Goal: Information Seeking & Learning: Learn about a topic

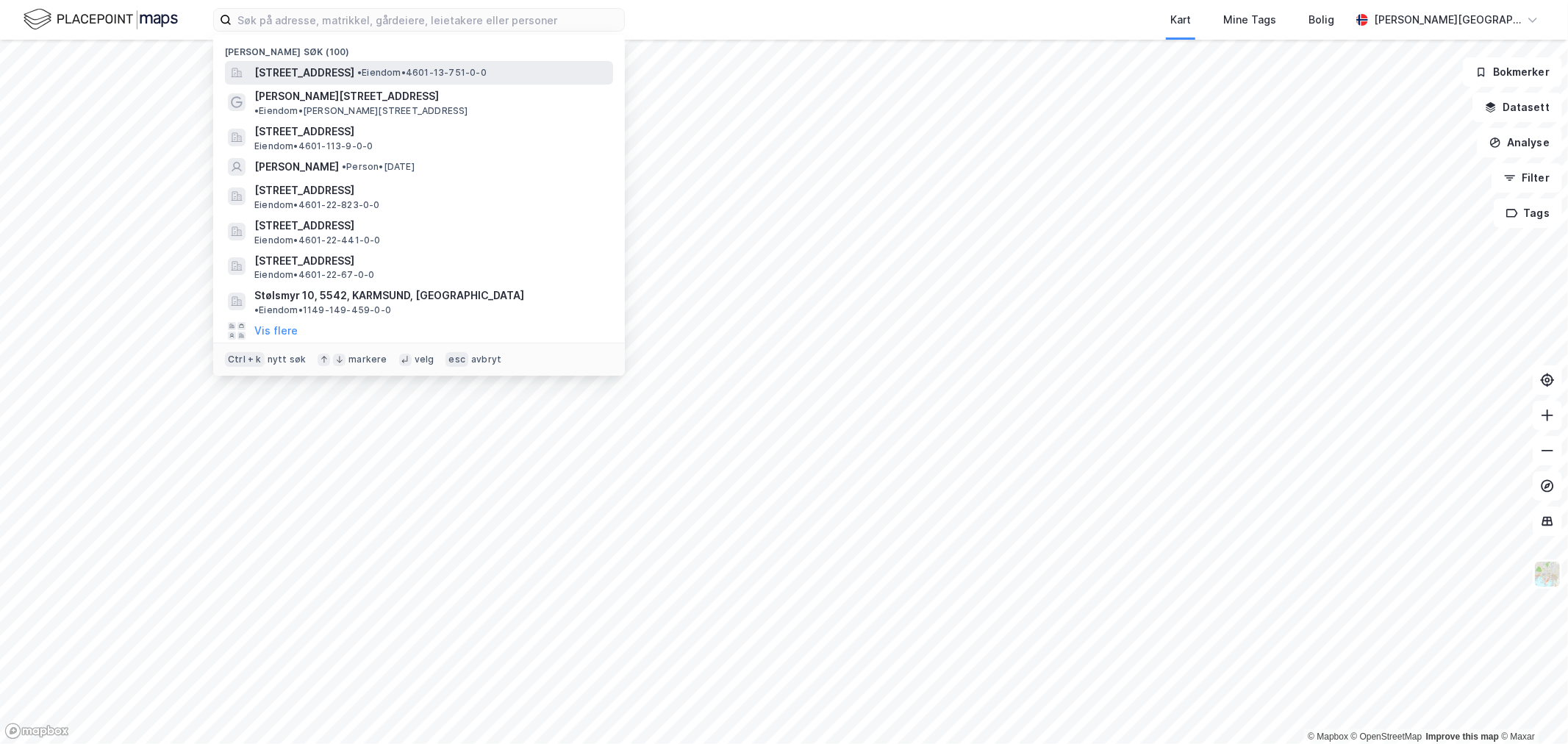
click at [329, 71] on span "[STREET_ADDRESS]" at bounding box center [304, 72] width 100 height 18
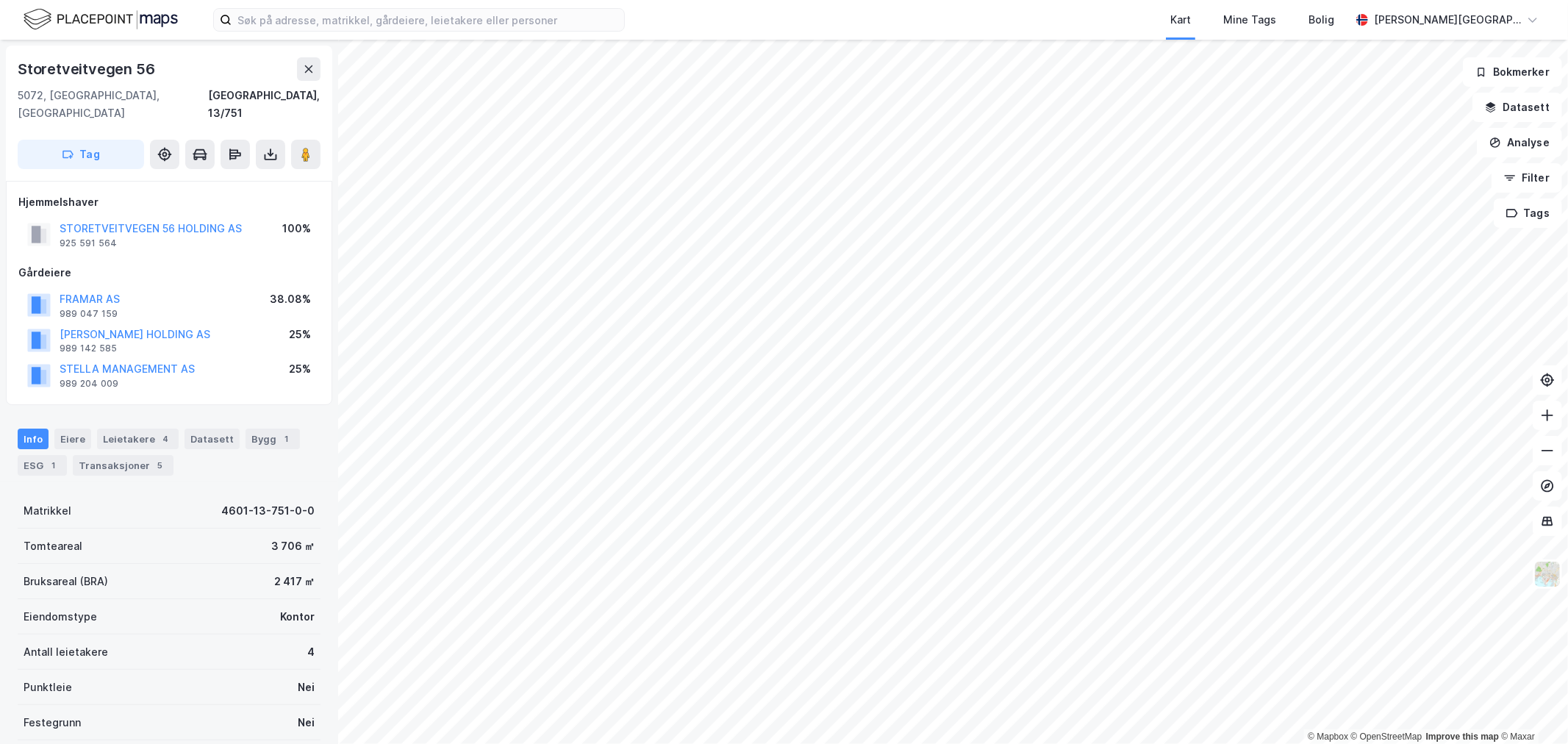
scroll to position [3, 0]
click at [371, 38] on div "Kart Mine Tags Bolig [PERSON_NAME][GEOGRAPHIC_DATA]" at bounding box center [784, 20] width 1568 height 40
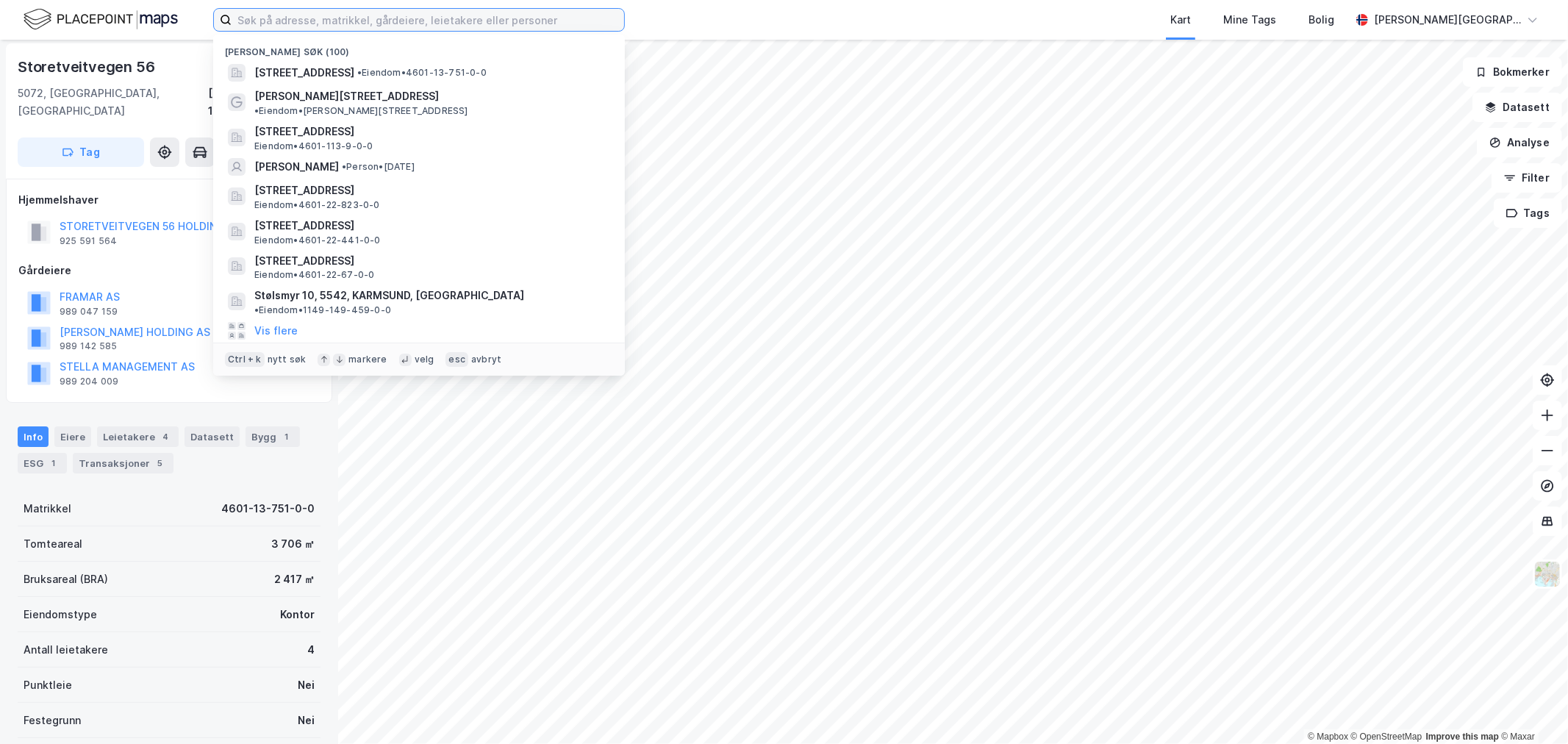
click at [377, 24] on input at bounding box center [427, 20] width 393 height 22
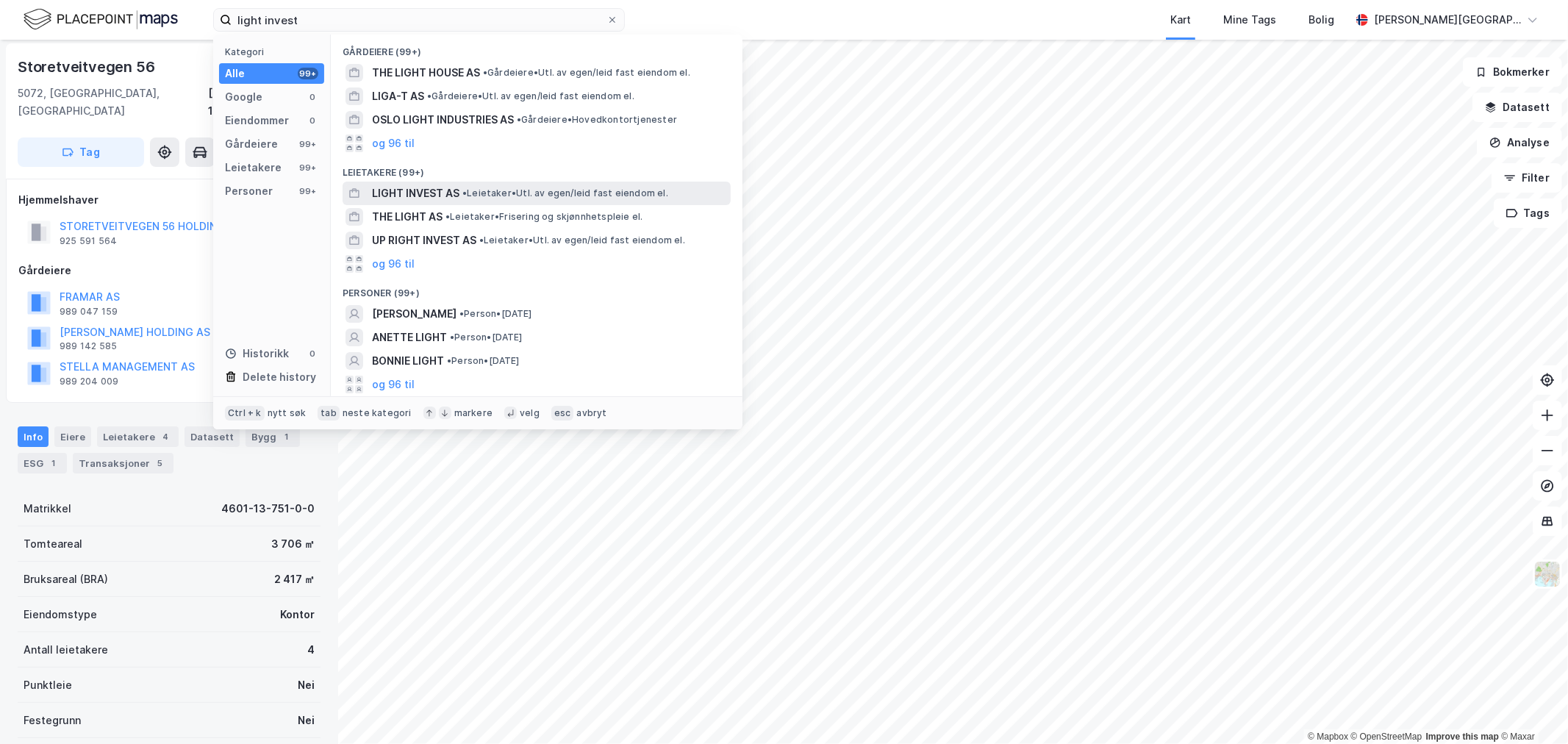
click at [464, 190] on span "•" at bounding box center [464, 193] width 4 height 11
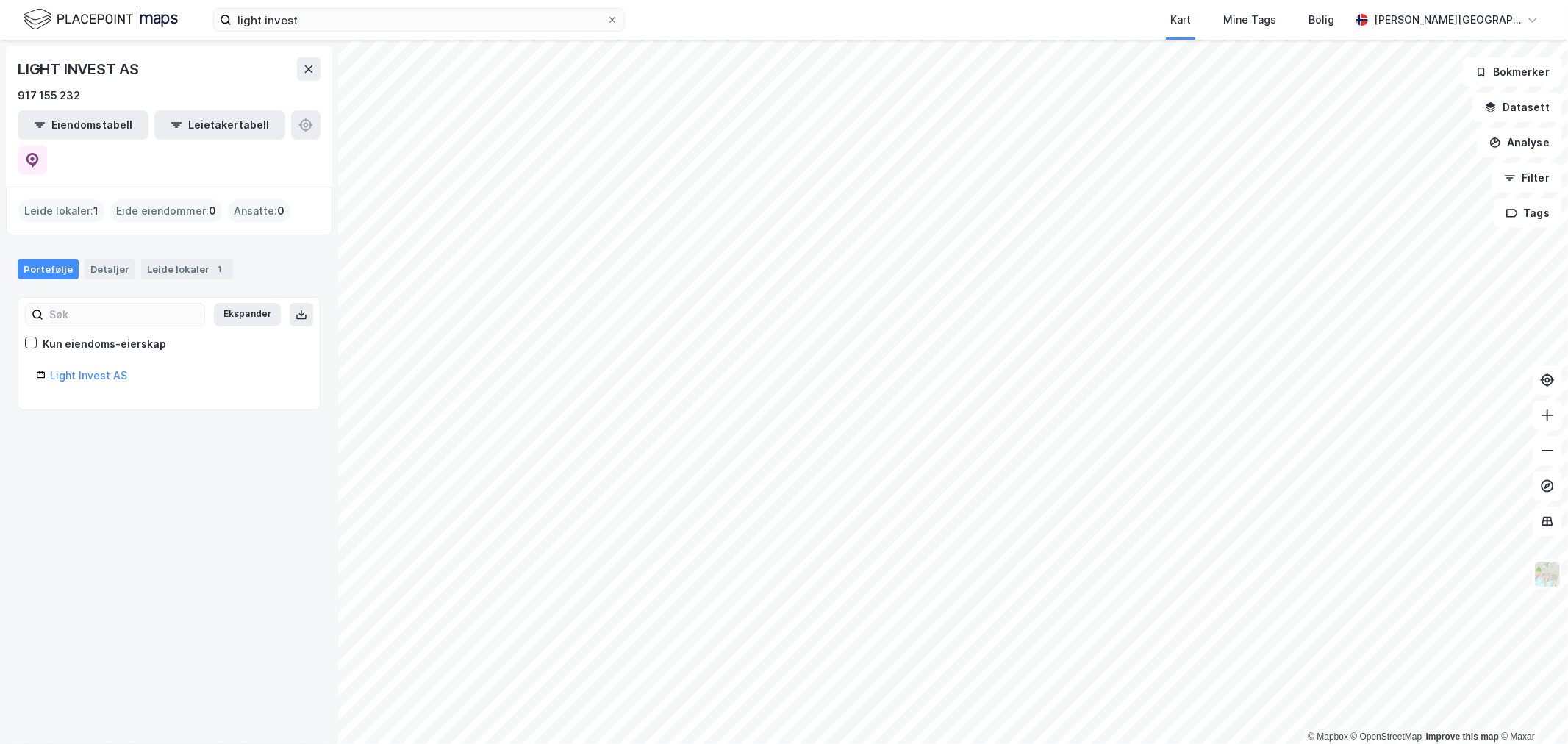
click at [82, 367] on div "Light Invest AS" at bounding box center [175, 376] width 252 height 18
click at [84, 369] on link "Light Invest AS" at bounding box center [89, 375] width 77 height 13
click at [94, 369] on link "Light Invest AS" at bounding box center [89, 375] width 77 height 13
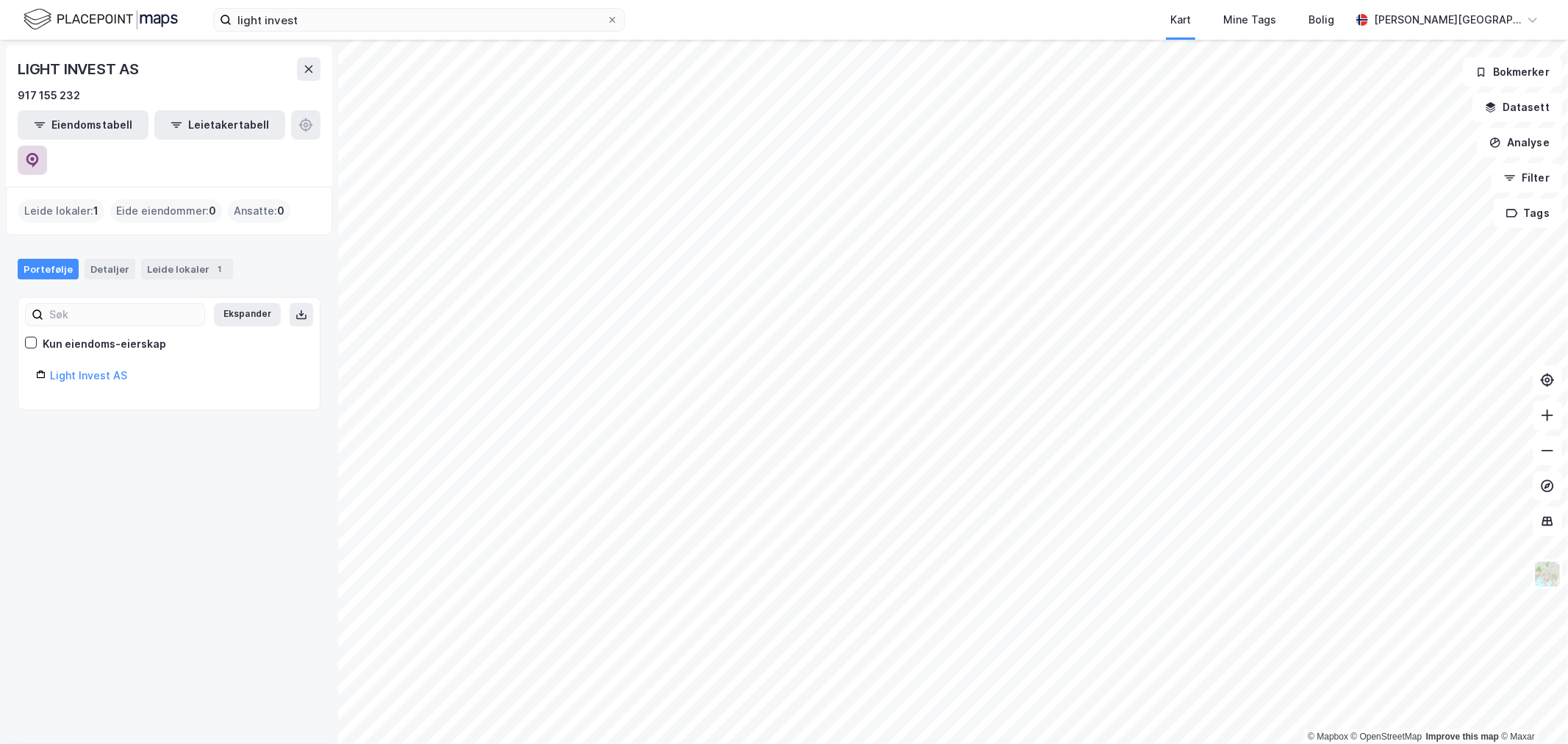
click at [47, 145] on button at bounding box center [33, 160] width 29 height 29
click at [414, 27] on input "light invest" at bounding box center [419, 20] width 375 height 22
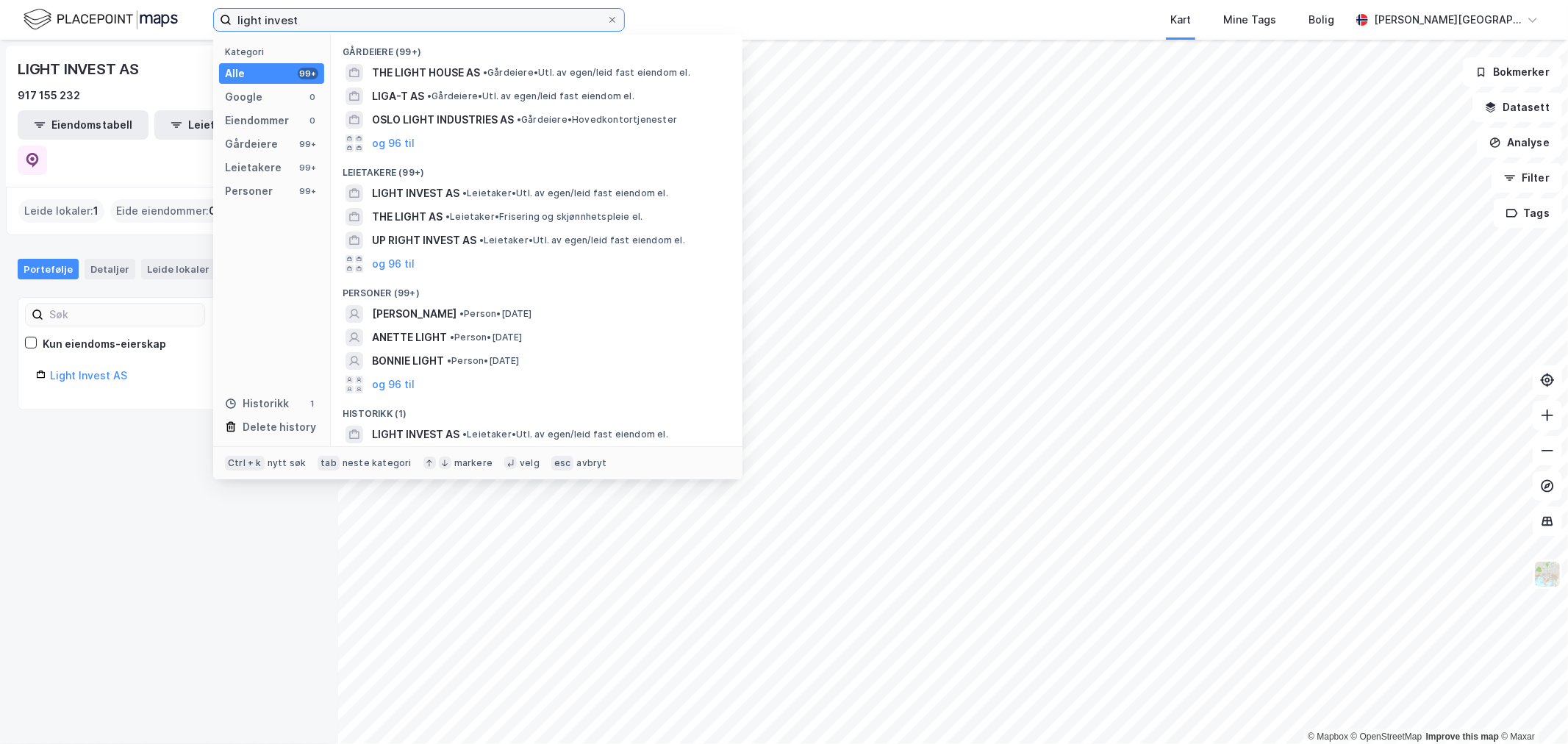
click at [414, 27] on input "light invest" at bounding box center [419, 20] width 375 height 22
paste input "[PERSON_NAME]"
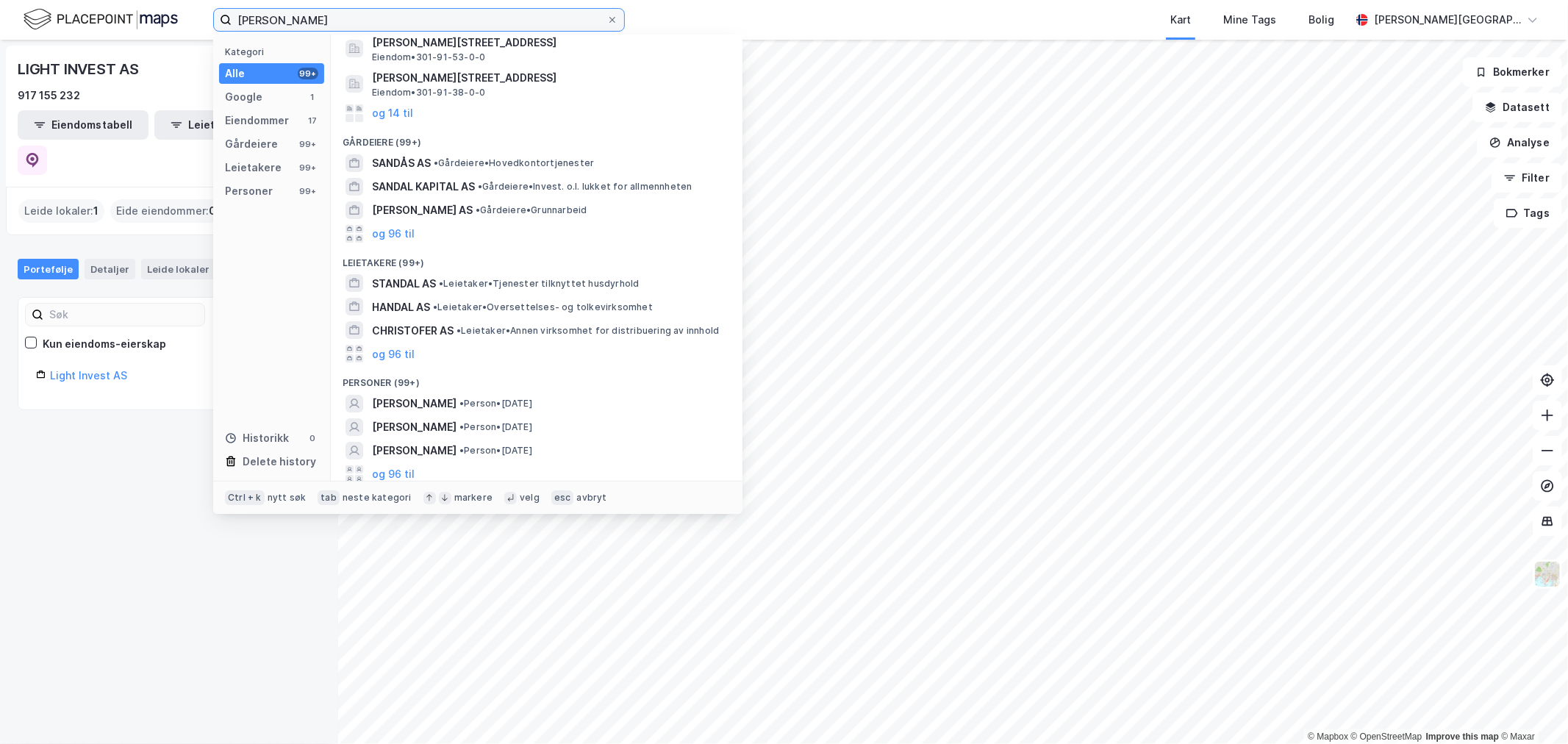
scroll to position [120, 0]
type input "[PERSON_NAME]"
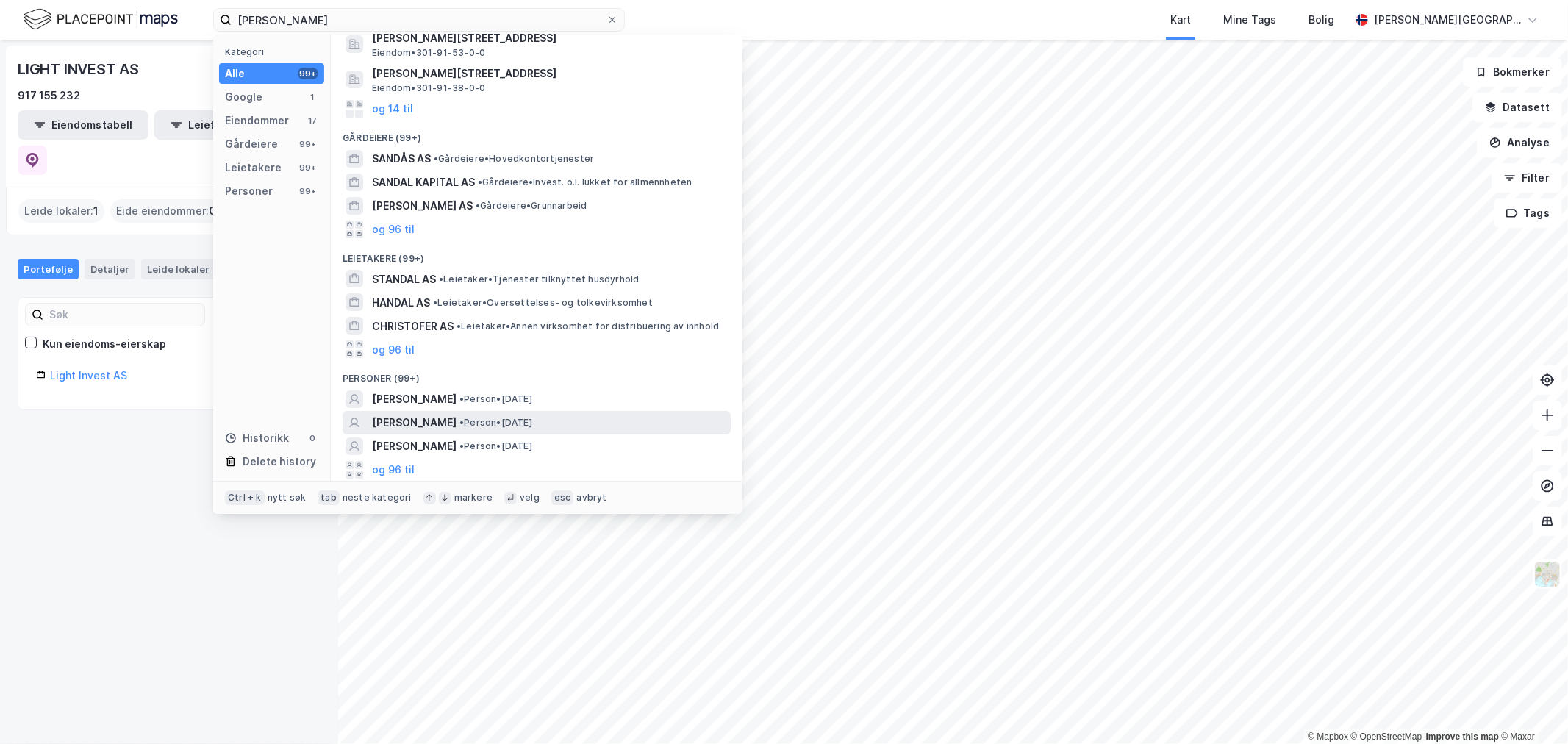
click at [464, 413] on div "[PERSON_NAME] • Person • [DATE]" at bounding box center [537, 422] width 389 height 23
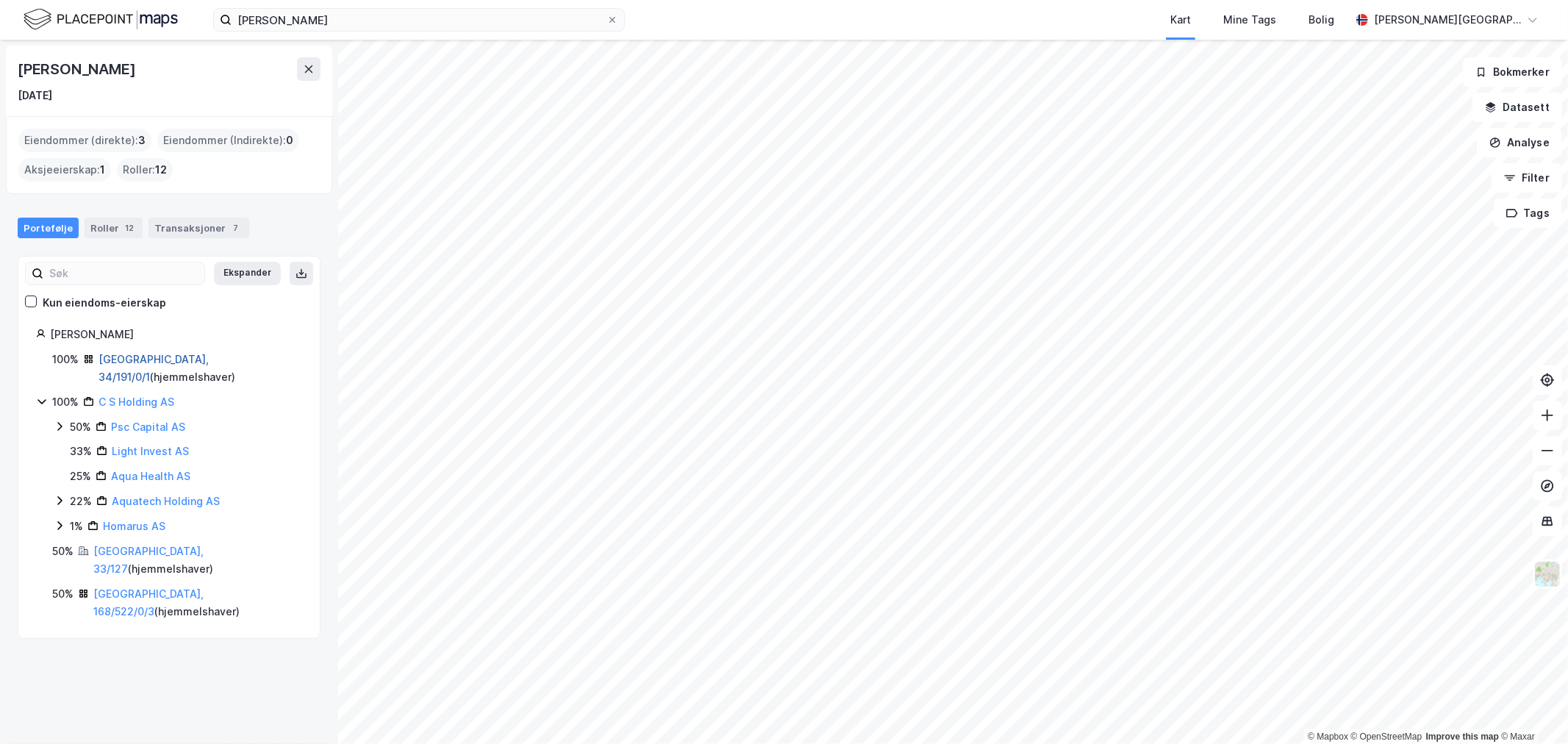
click at [138, 357] on link "[GEOGRAPHIC_DATA], 34/191/0/1" at bounding box center [154, 367] width 110 height 30
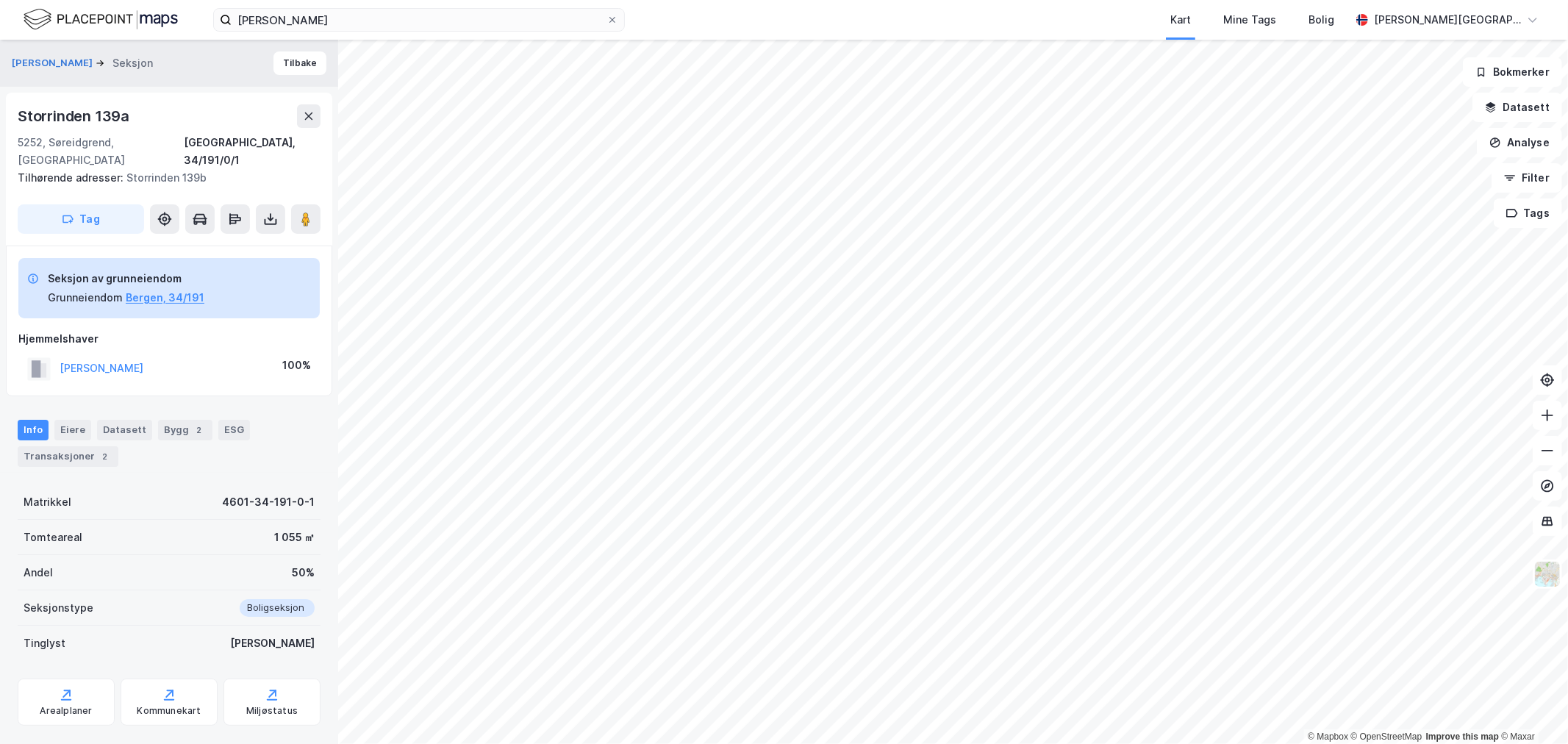
scroll to position [3, 0]
click at [81, 57] on button "[PERSON_NAME]" at bounding box center [53, 60] width 83 height 15
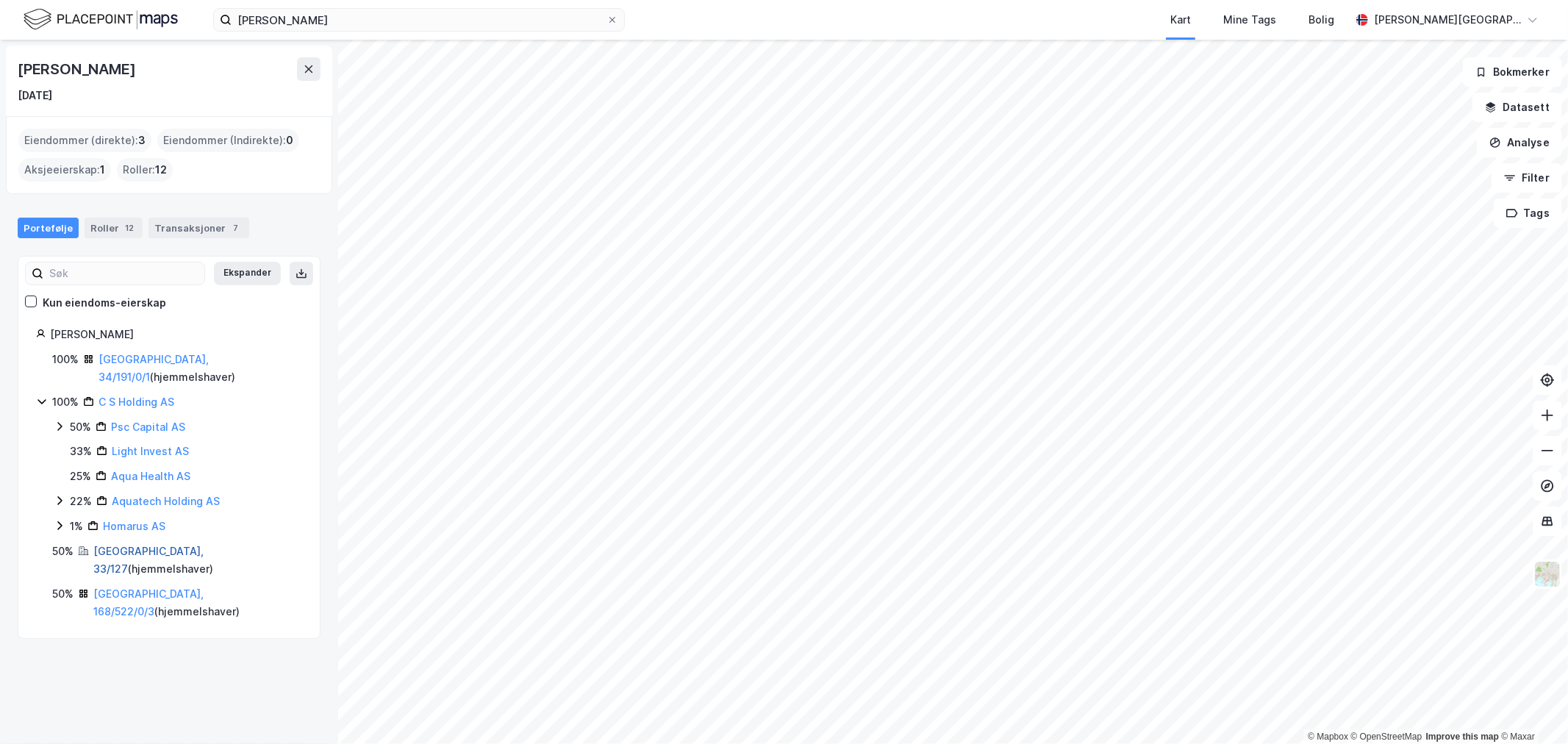
click at [147, 545] on link "[GEOGRAPHIC_DATA], 33/127" at bounding box center [149, 560] width 110 height 30
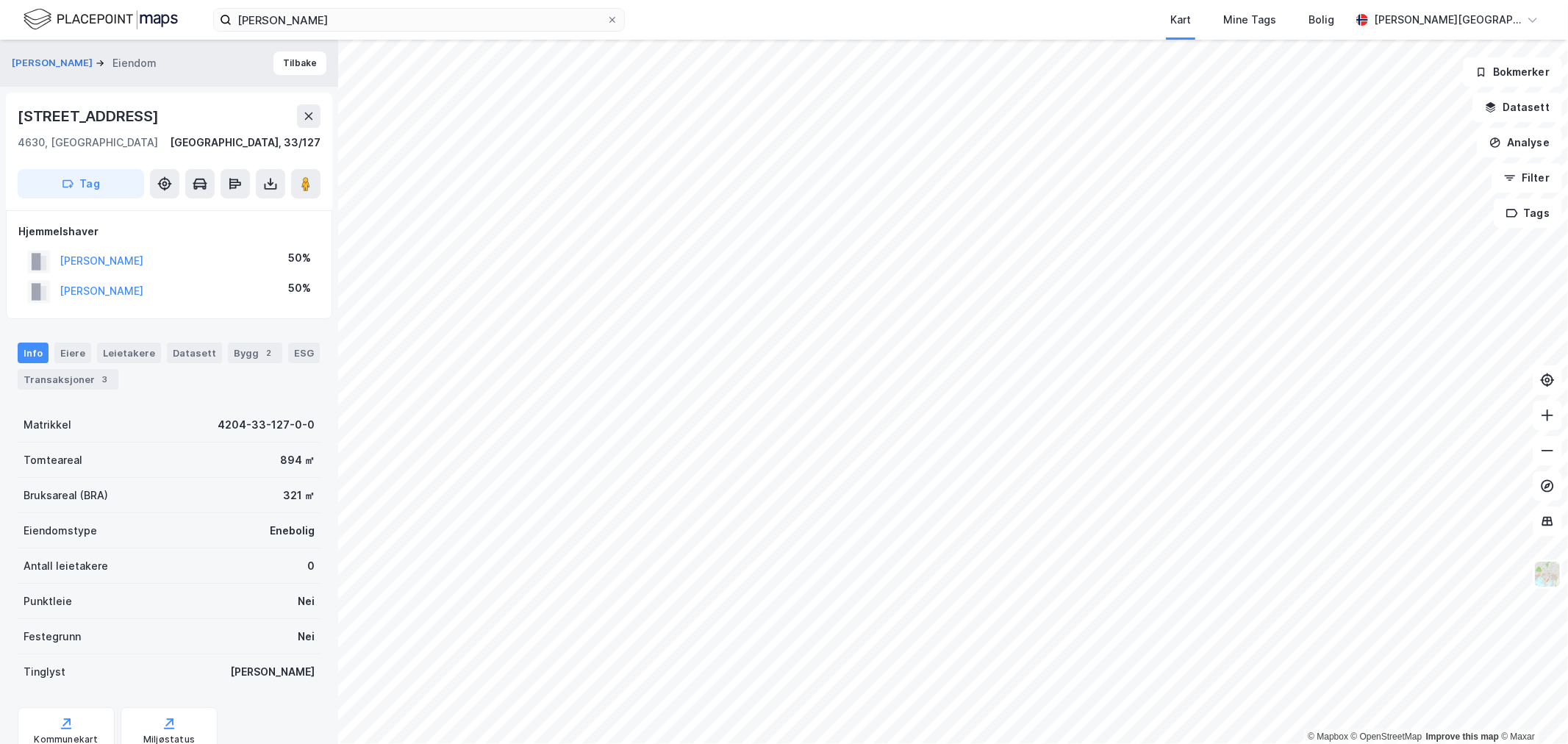
scroll to position [3, 0]
click at [99, 370] on div "3" at bounding box center [105, 377] width 15 height 15
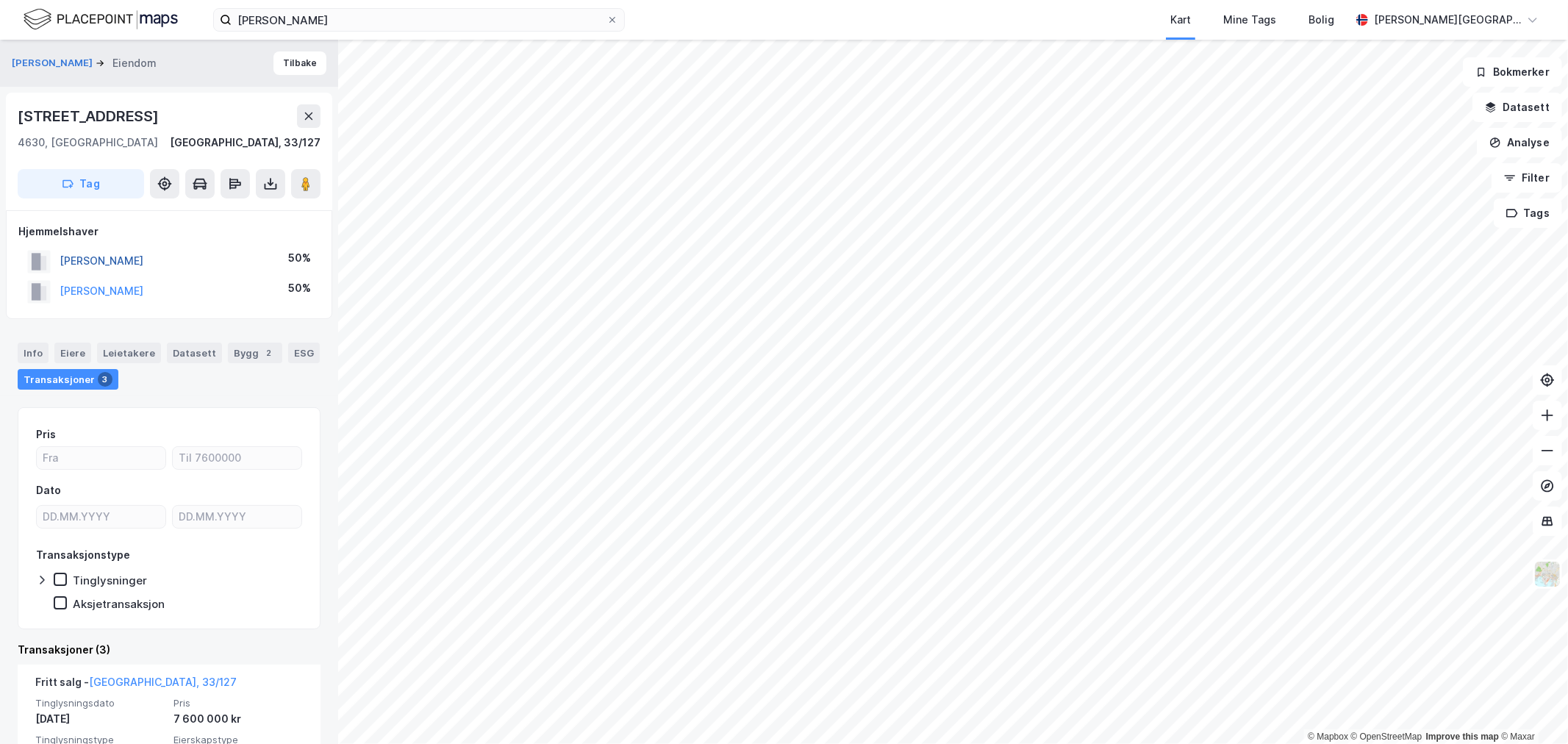
click at [0, 0] on button "[PERSON_NAME]" at bounding box center [0, 0] width 0 height 0
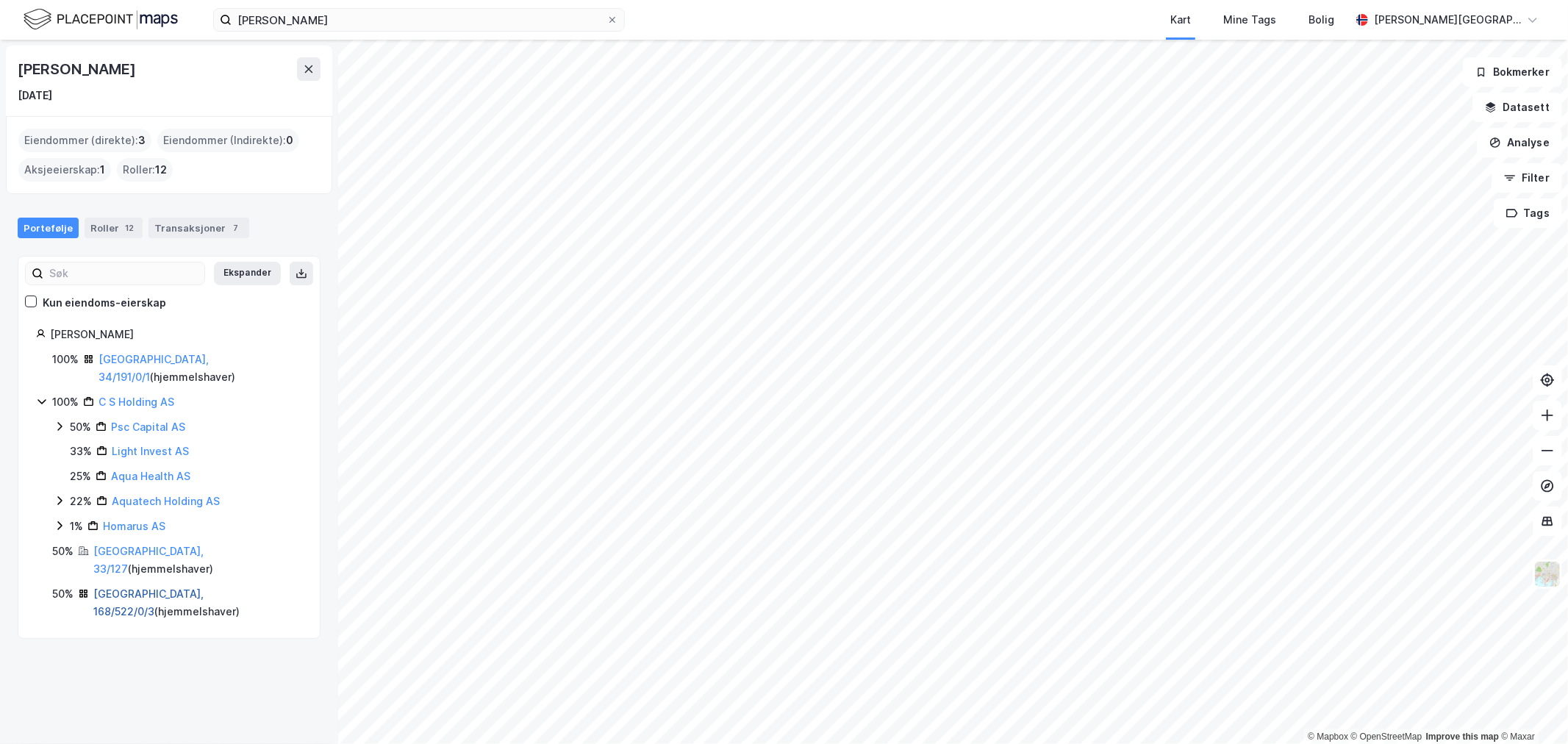
click at [141, 587] on link "[GEOGRAPHIC_DATA], 168/522/0/3" at bounding box center [149, 602] width 110 height 30
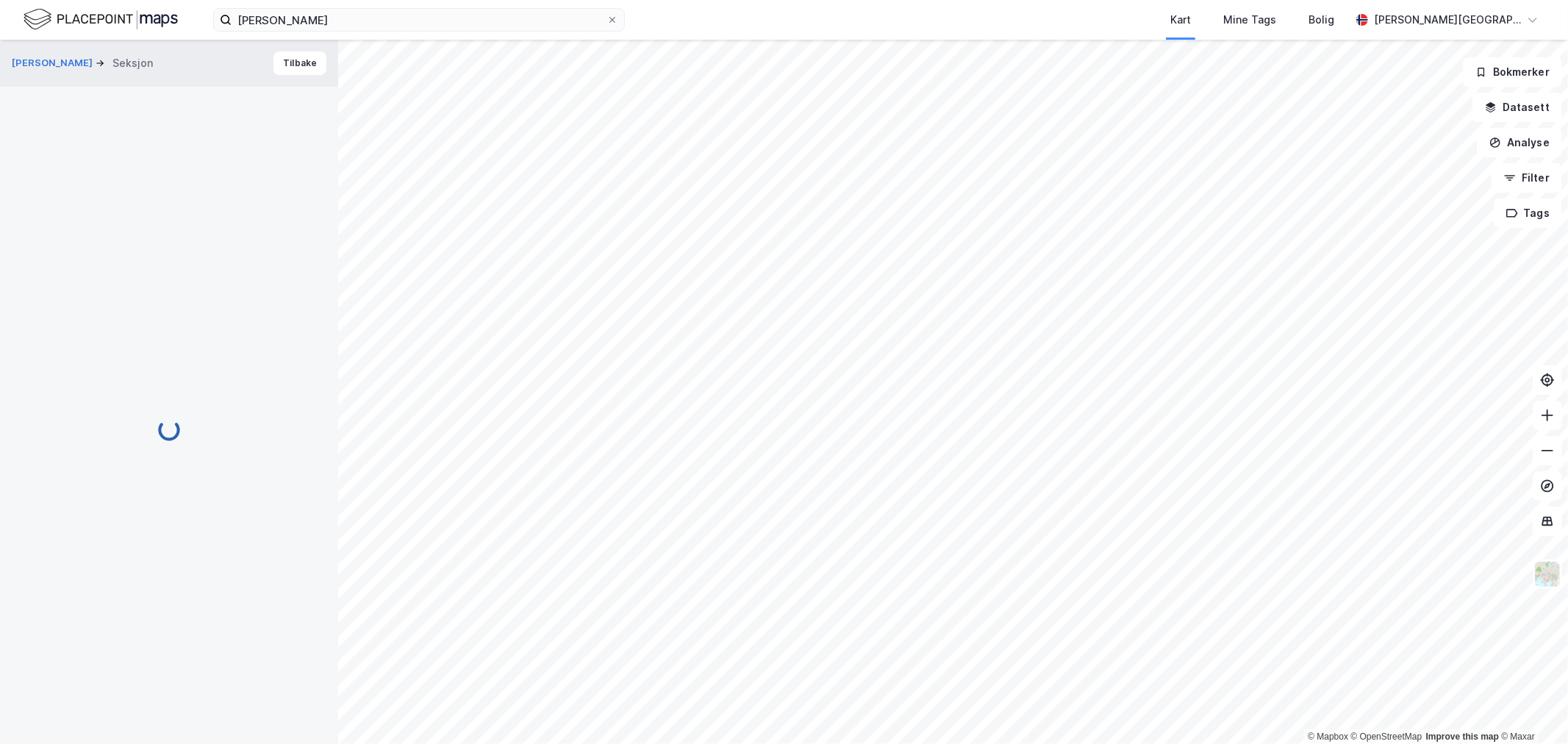
scroll to position [3, 0]
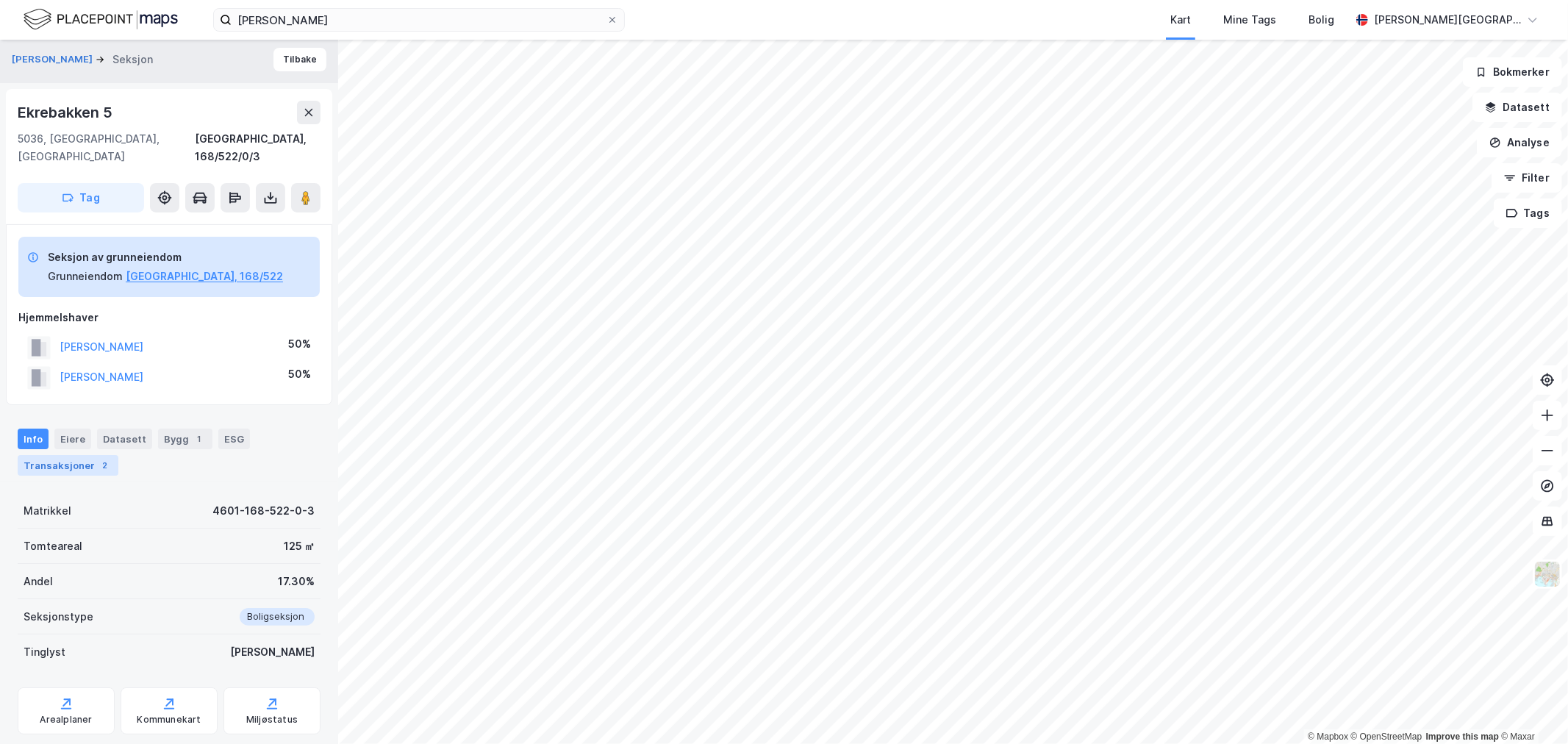
click at [83, 455] on div "Transaksjoner 2" at bounding box center [68, 465] width 101 height 21
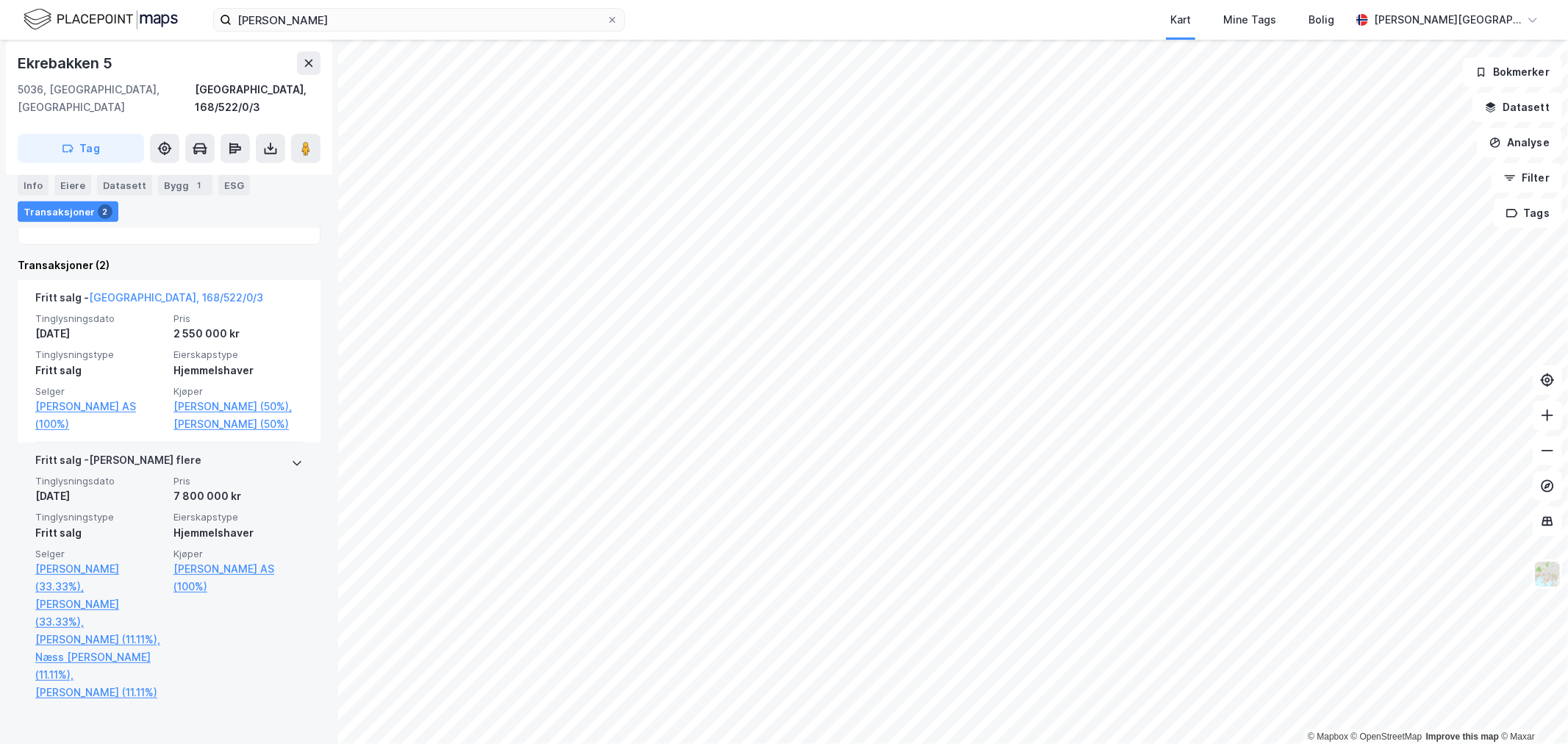
scroll to position [393, 0]
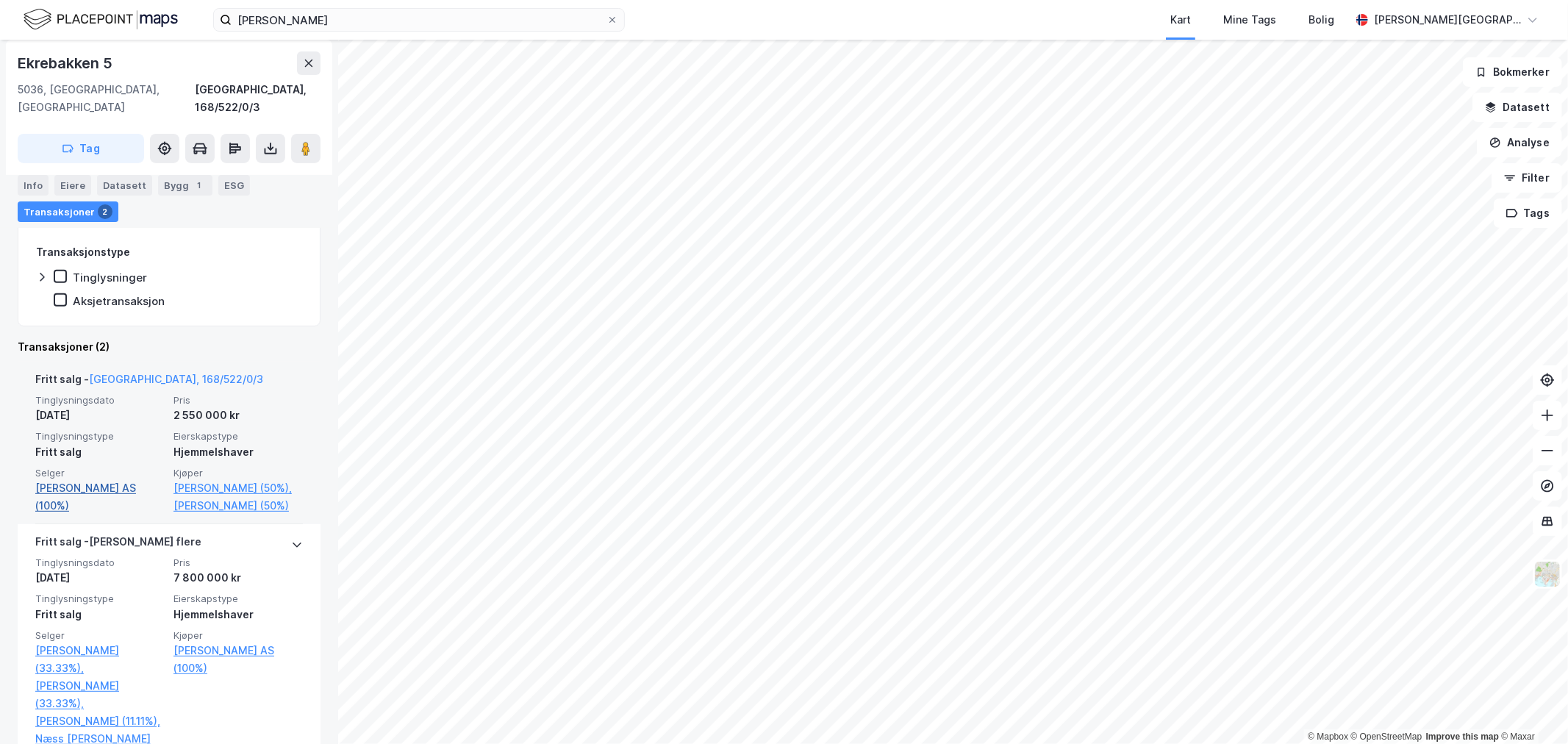
click at [101, 480] on link "[PERSON_NAME] AS (100%)" at bounding box center [100, 497] width 130 height 35
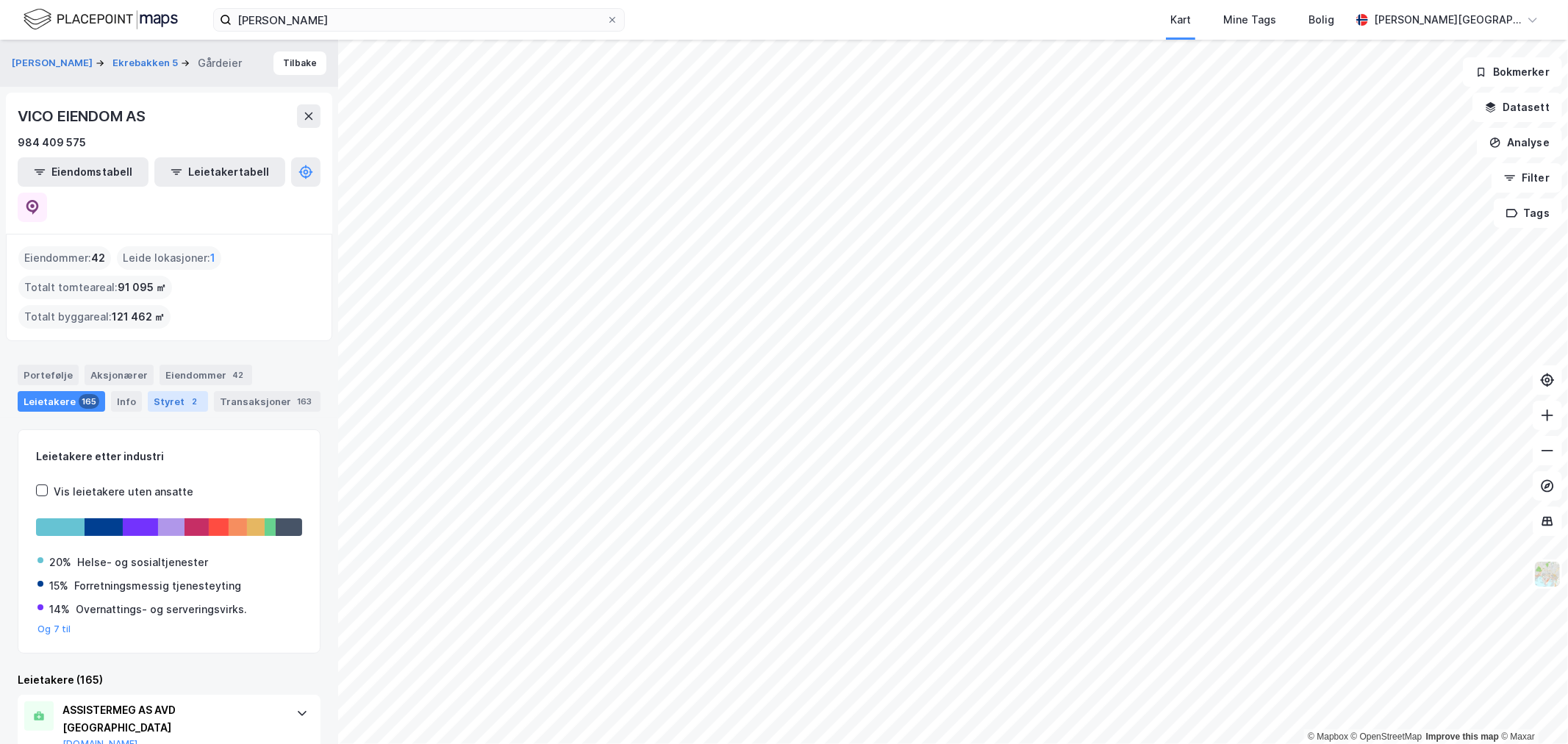
click at [155, 391] on div "Styret 2" at bounding box center [178, 402] width 60 height 21
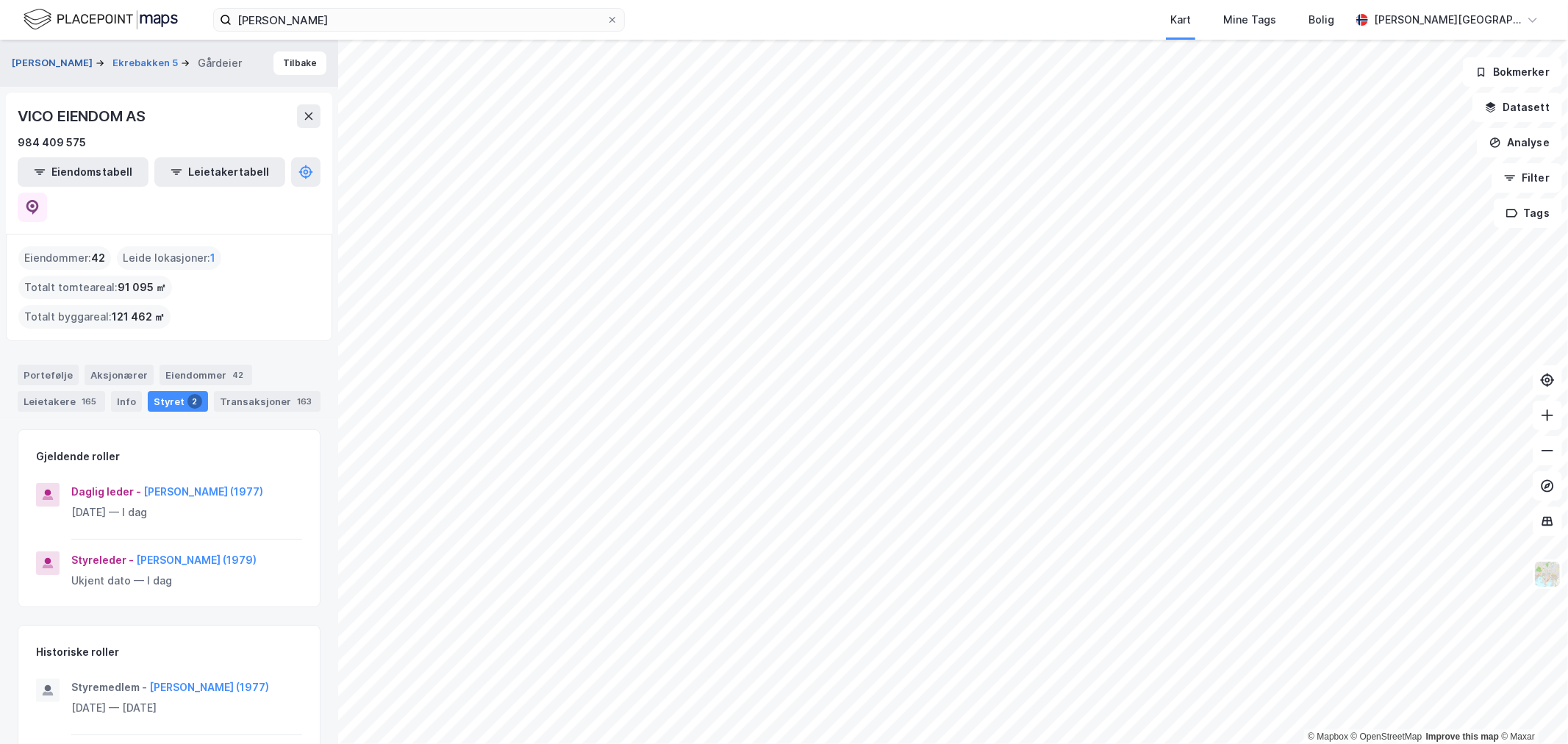
click at [94, 56] on button "[PERSON_NAME]" at bounding box center [53, 63] width 83 height 15
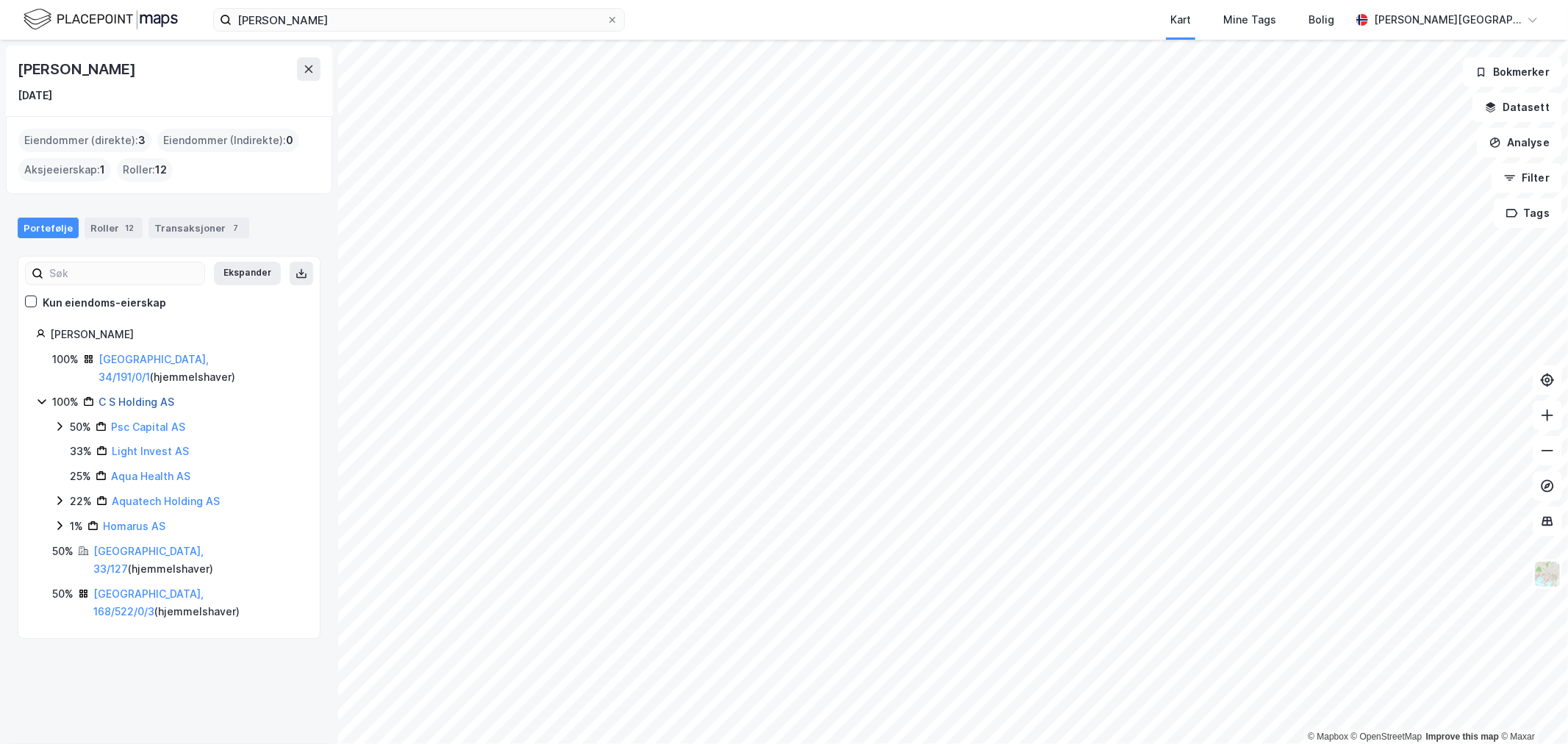
click at [153, 396] on link "C S Holding AS" at bounding box center [137, 402] width 76 height 13
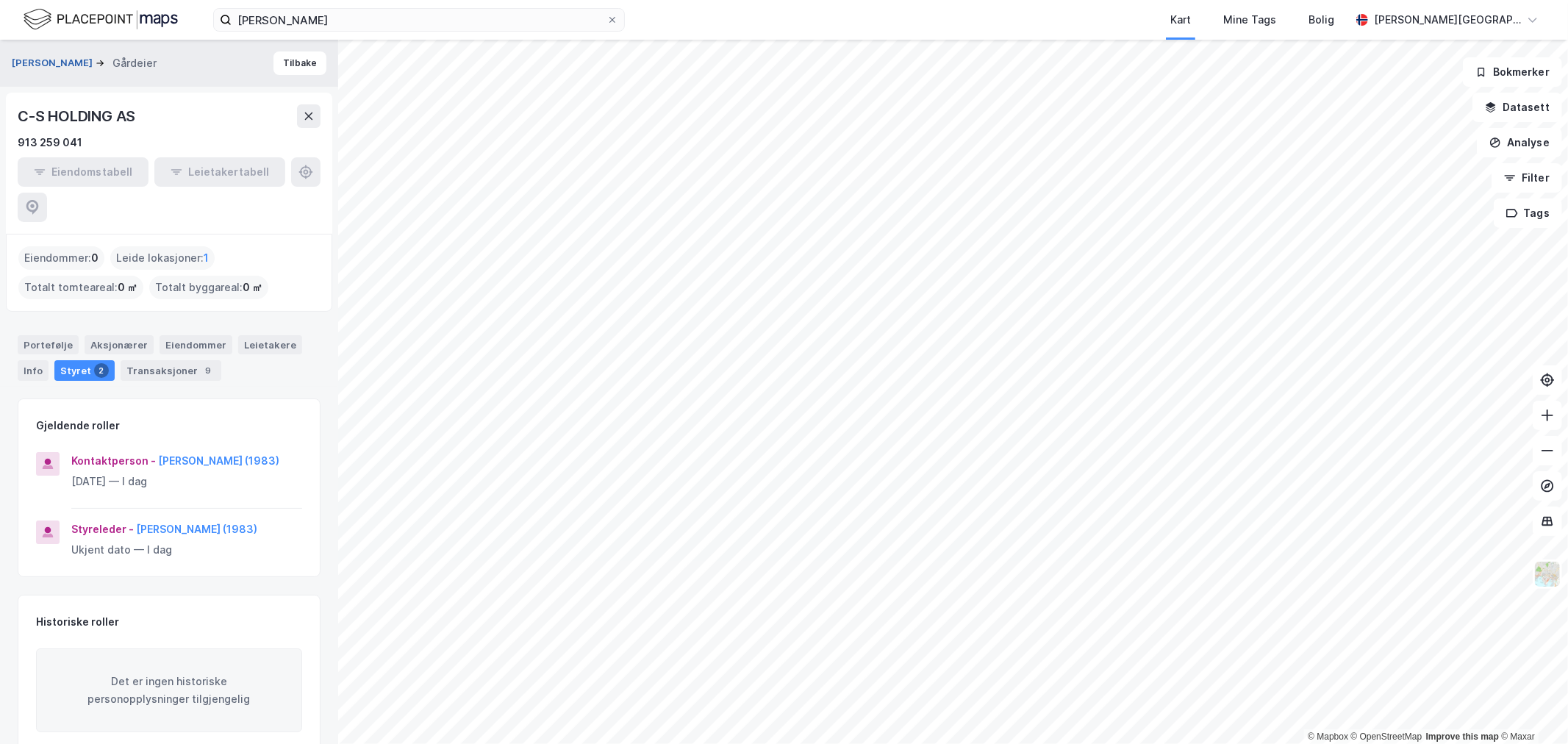
click at [86, 66] on button "[PERSON_NAME]" at bounding box center [53, 63] width 83 height 15
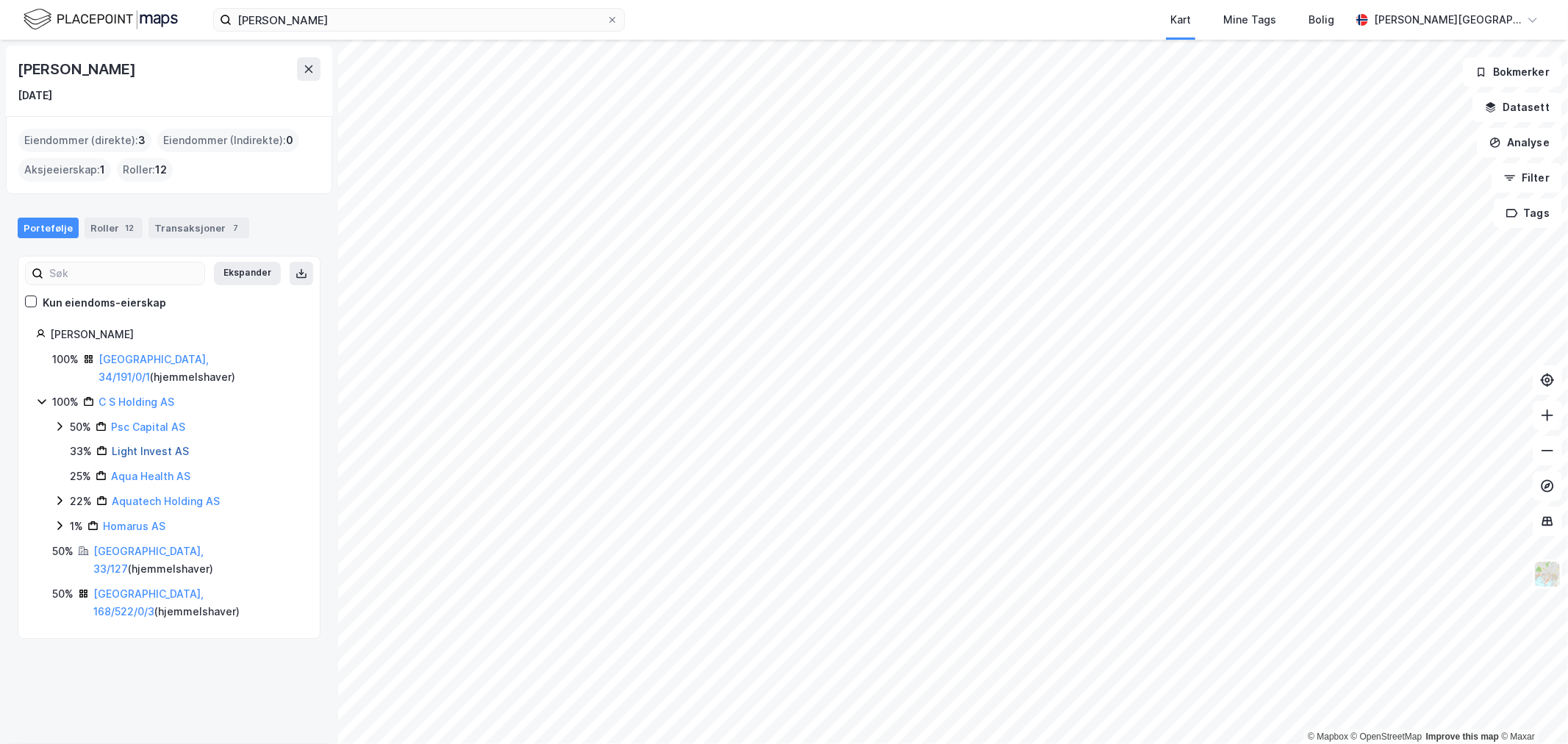
click at [147, 445] on link "Light Invest AS" at bounding box center [150, 451] width 77 height 13
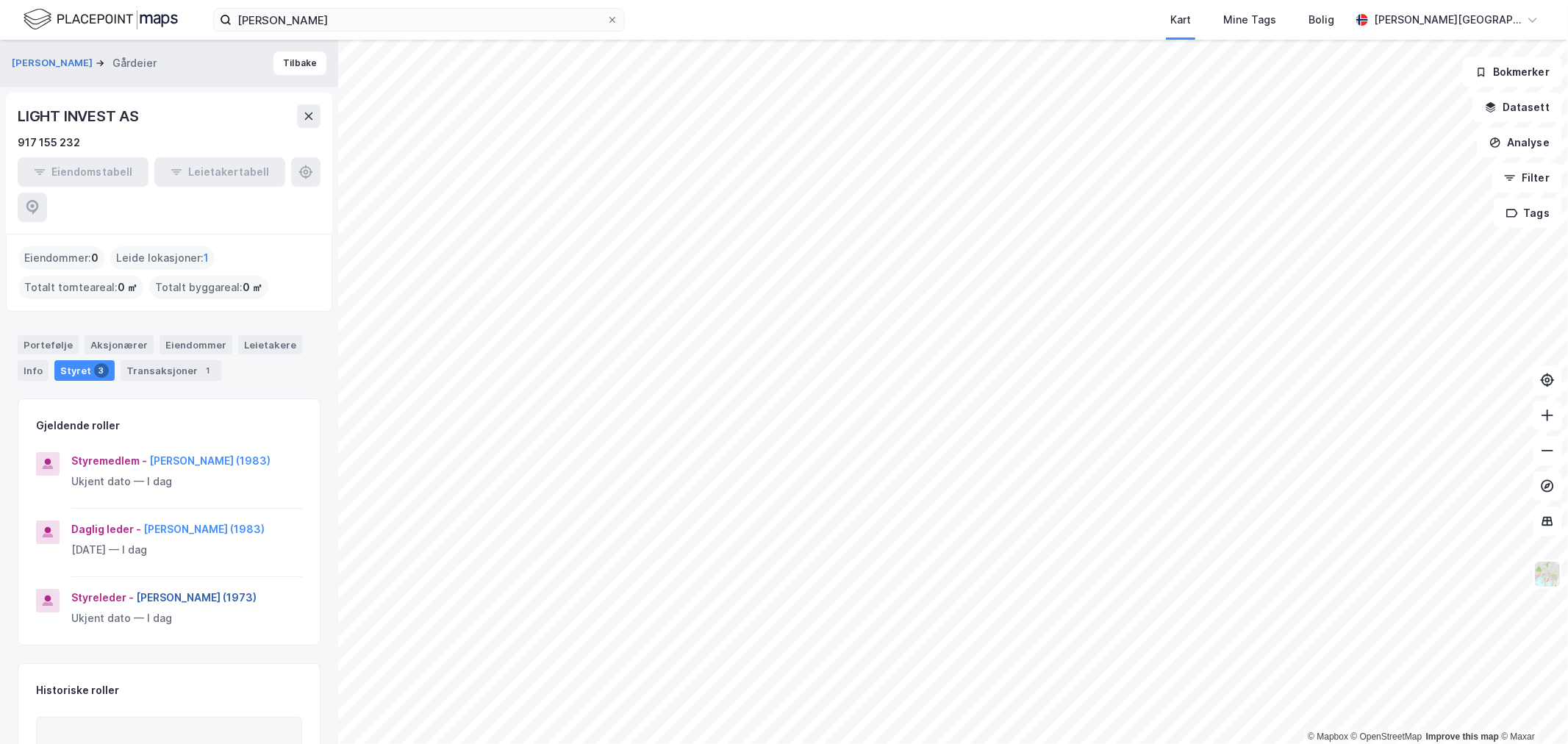
click at [0, 0] on button "[PERSON_NAME] (1973)" at bounding box center [0, 0] width 0 height 0
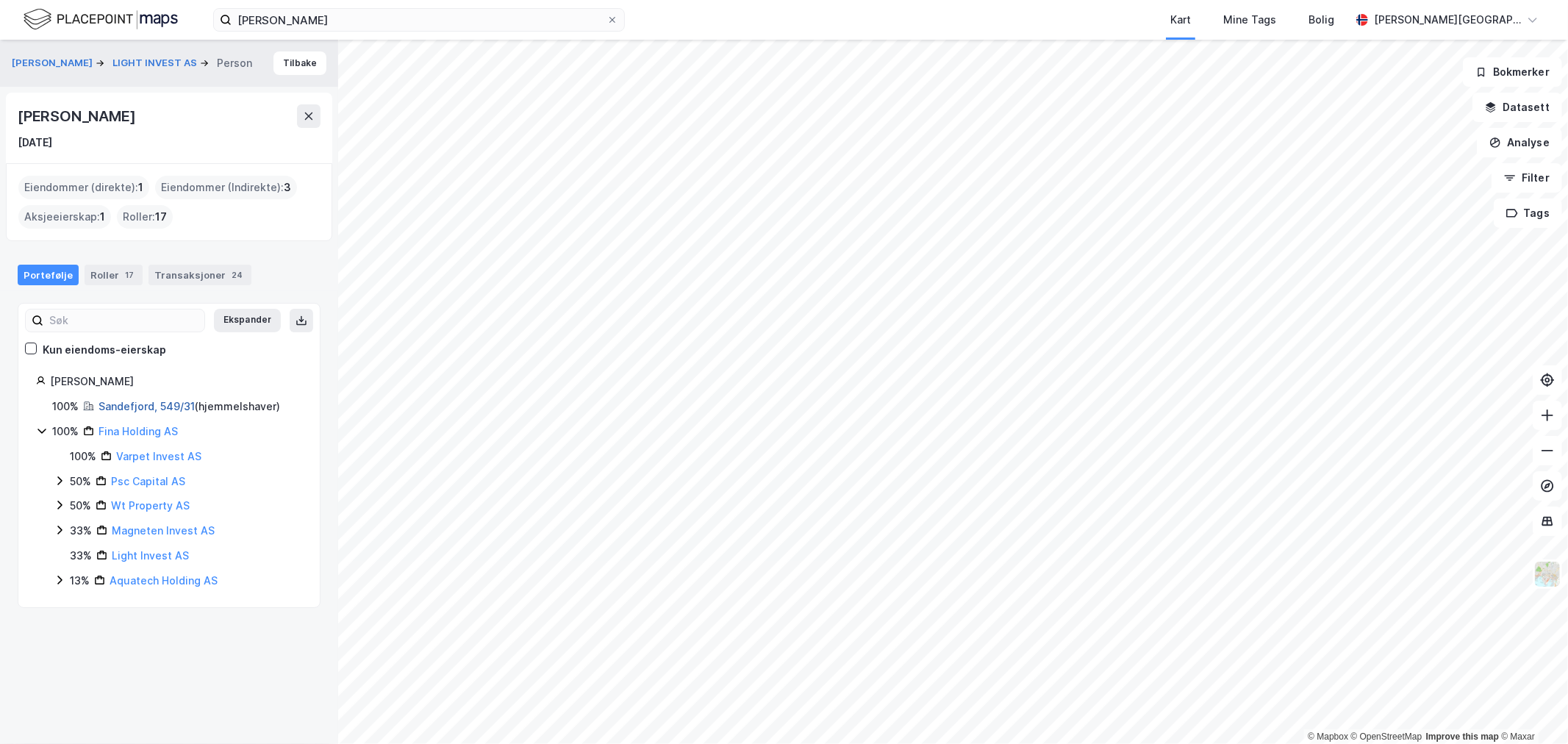
click at [159, 404] on link "Sandefjord, 549/31" at bounding box center [147, 406] width 96 height 13
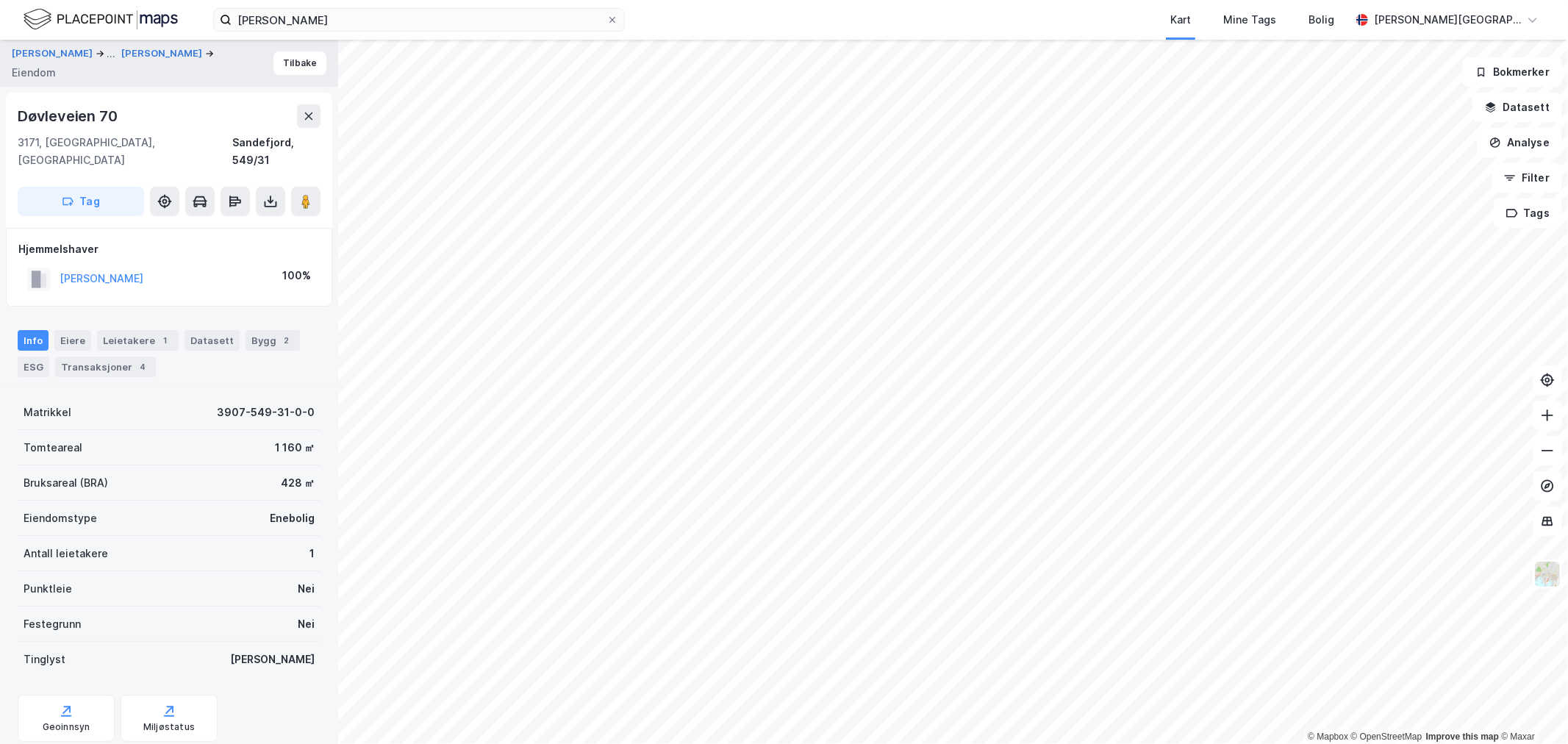
scroll to position [28, 0]
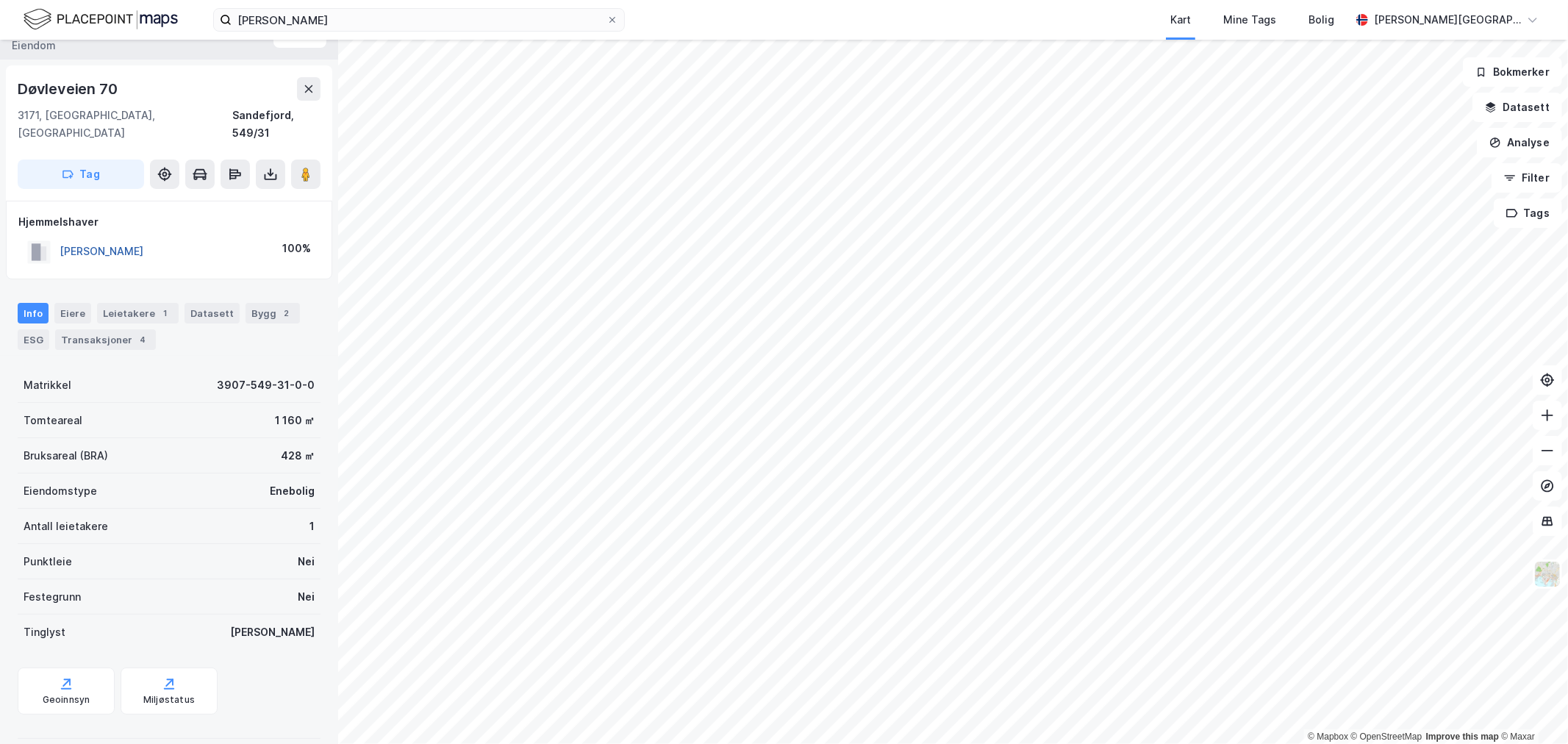
click at [0, 0] on button "[PERSON_NAME]" at bounding box center [0, 0] width 0 height 0
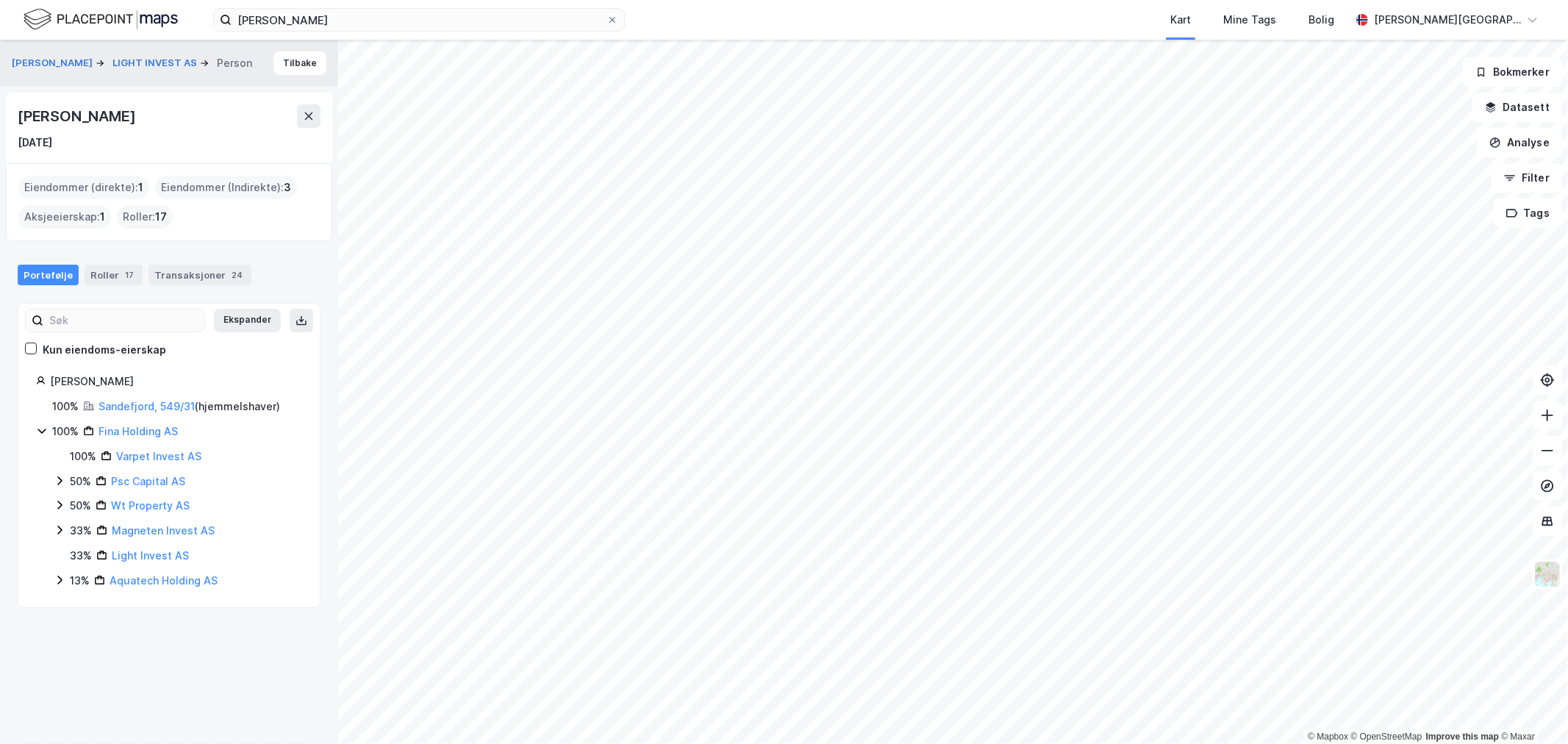
click at [70, 118] on div "[PERSON_NAME]" at bounding box center [78, 115] width 120 height 23
click at [165, 406] on link "Sandefjord, 549/31" at bounding box center [147, 406] width 96 height 13
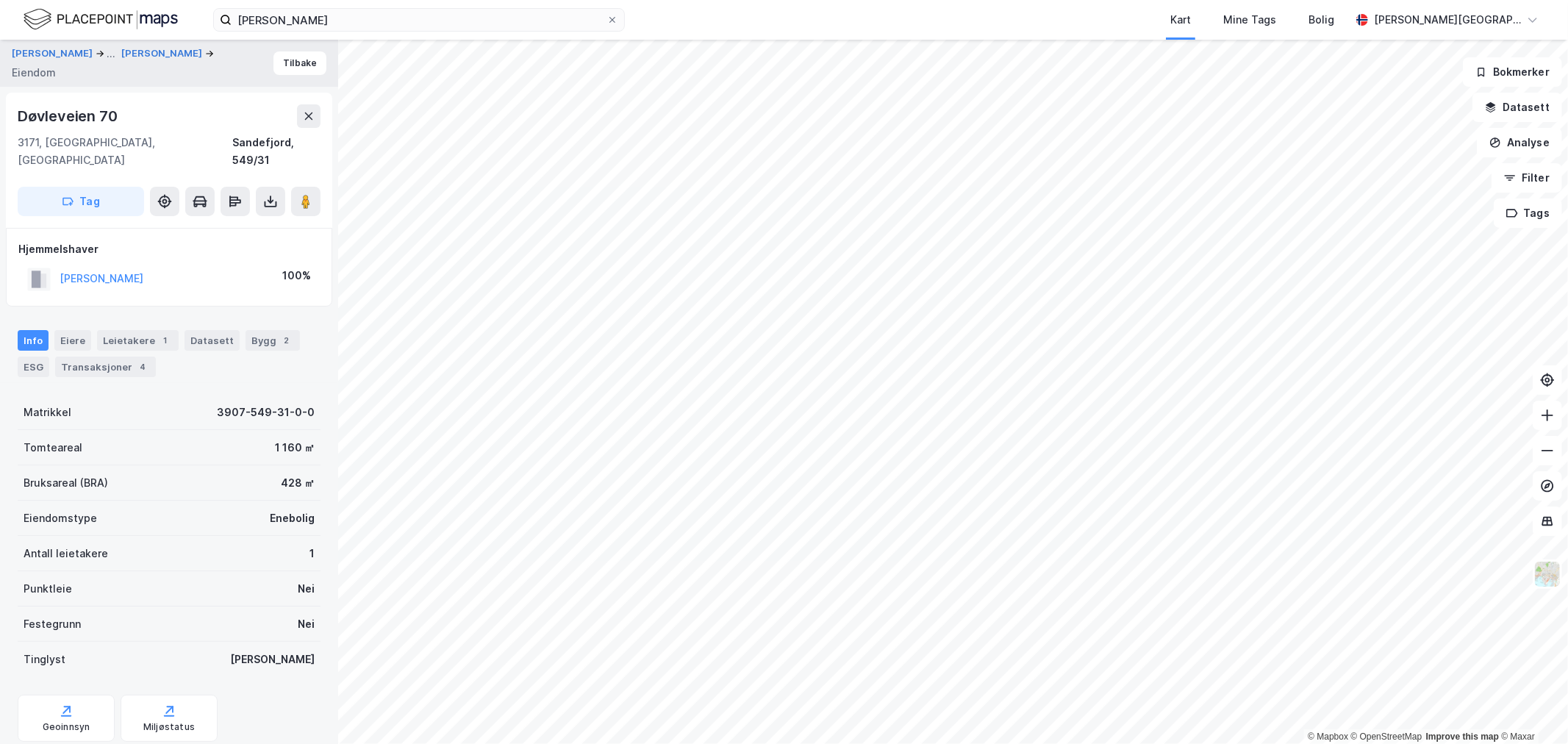
scroll to position [28, 0]
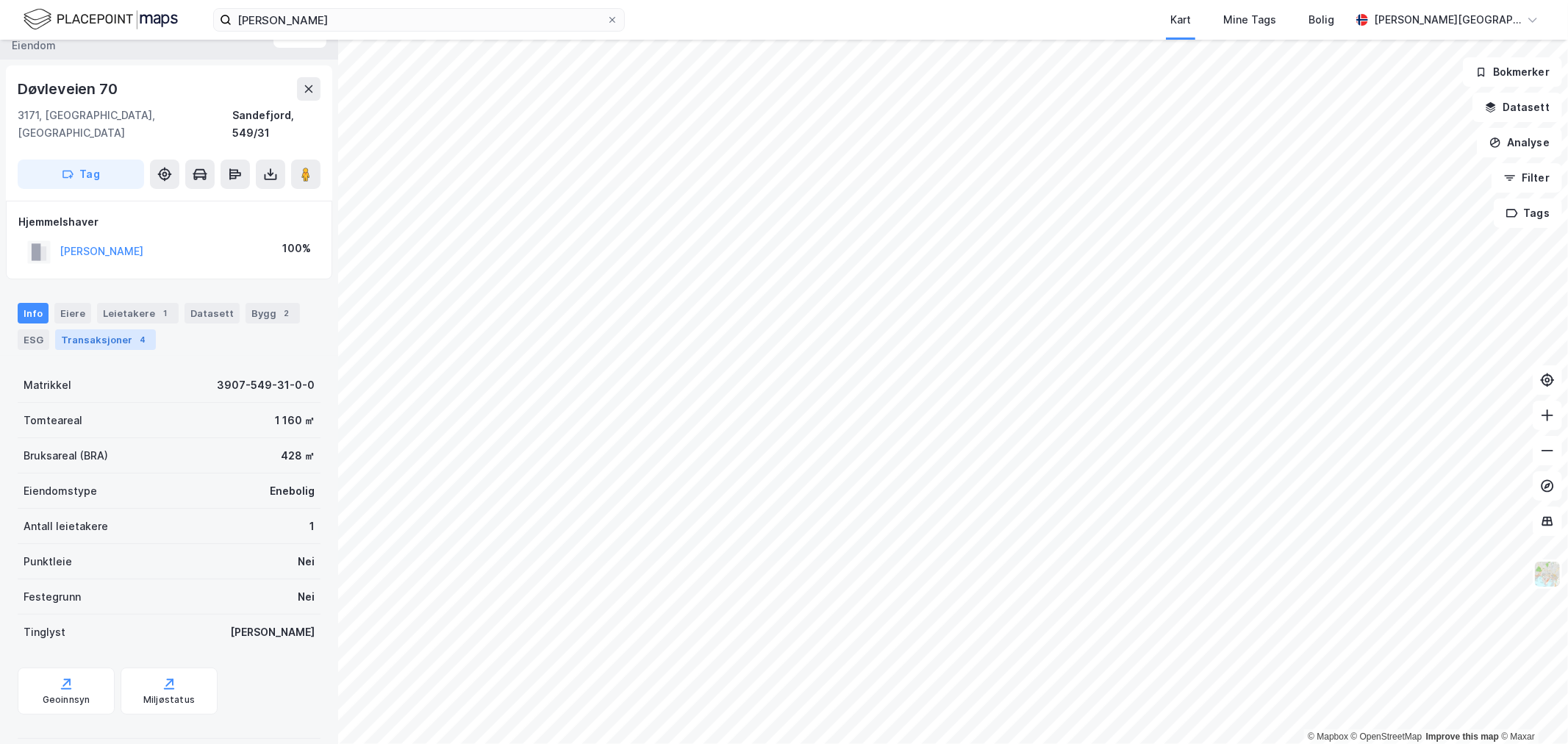
click at [114, 329] on div "Transaksjoner 4" at bounding box center [105, 340] width 101 height 21
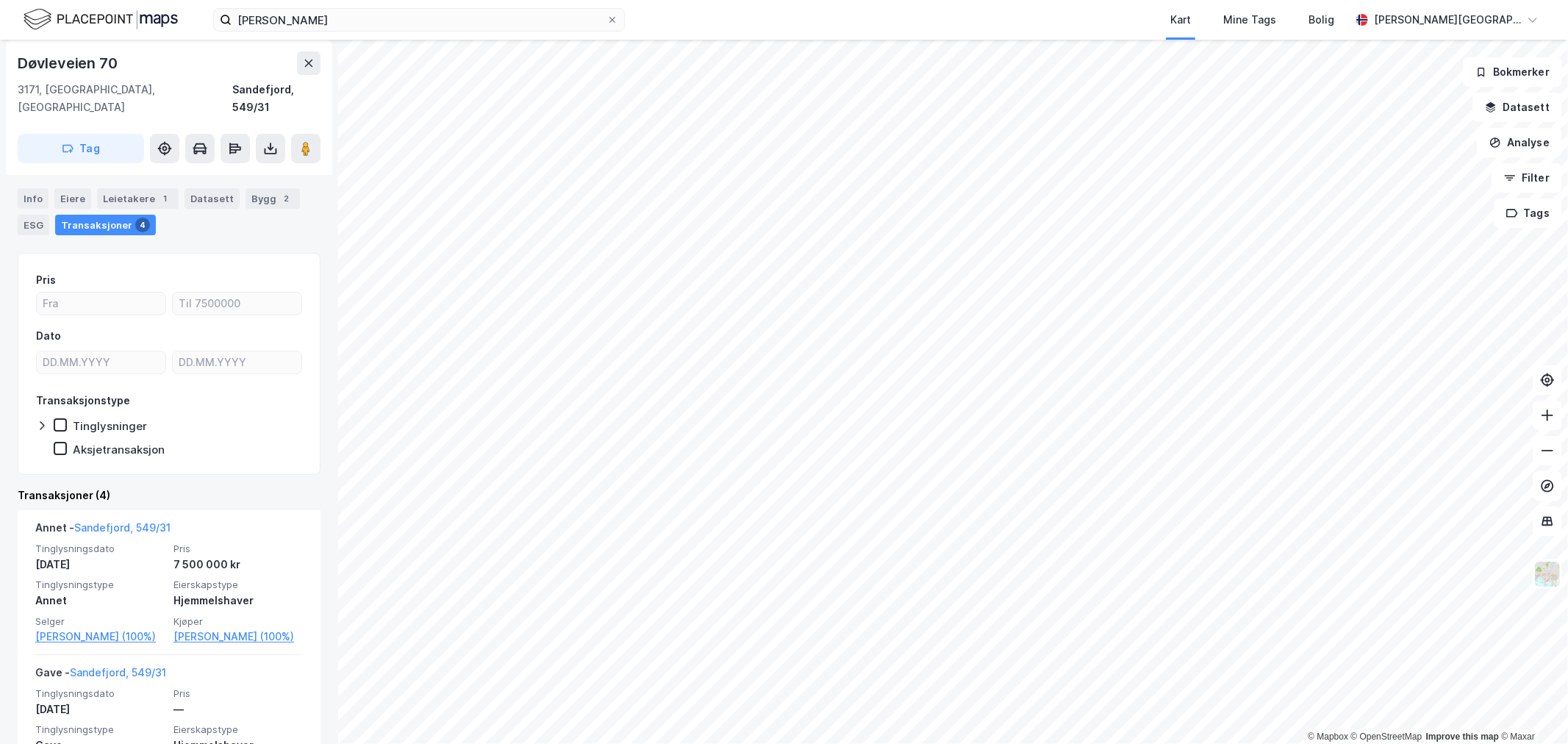
scroll to position [163, 0]
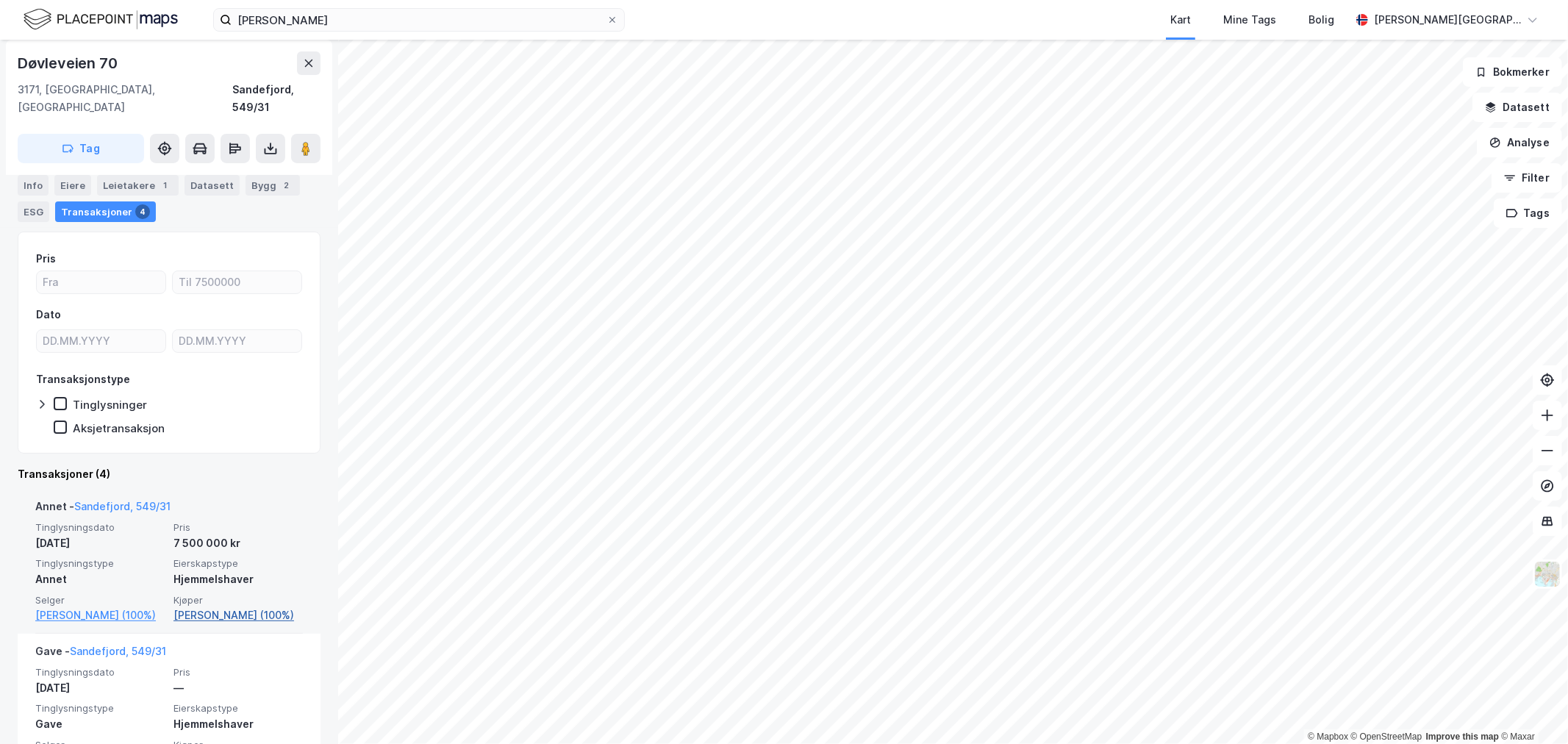
click at [186, 607] on link "[PERSON_NAME] (100%)" at bounding box center [238, 616] width 130 height 18
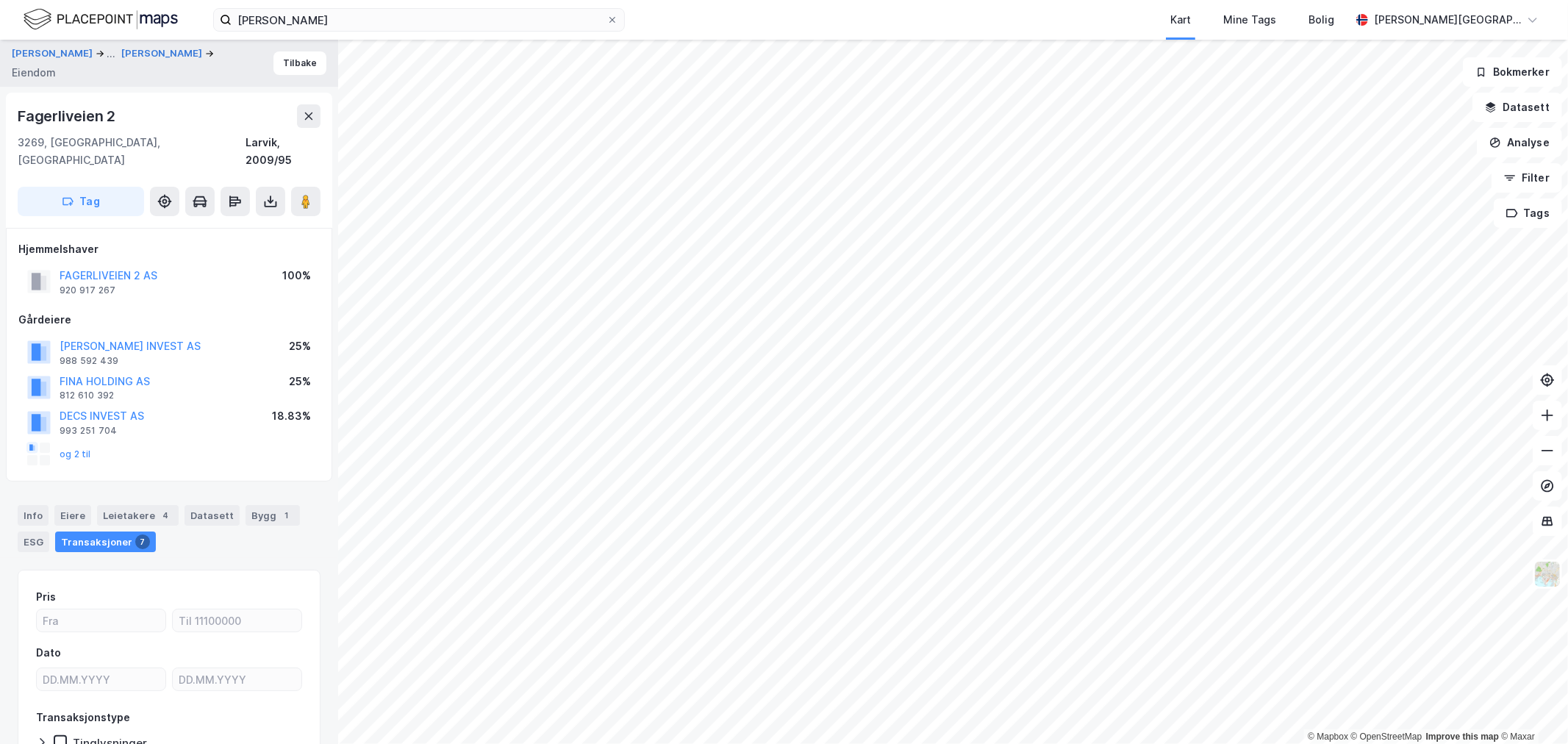
scroll to position [83, 0]
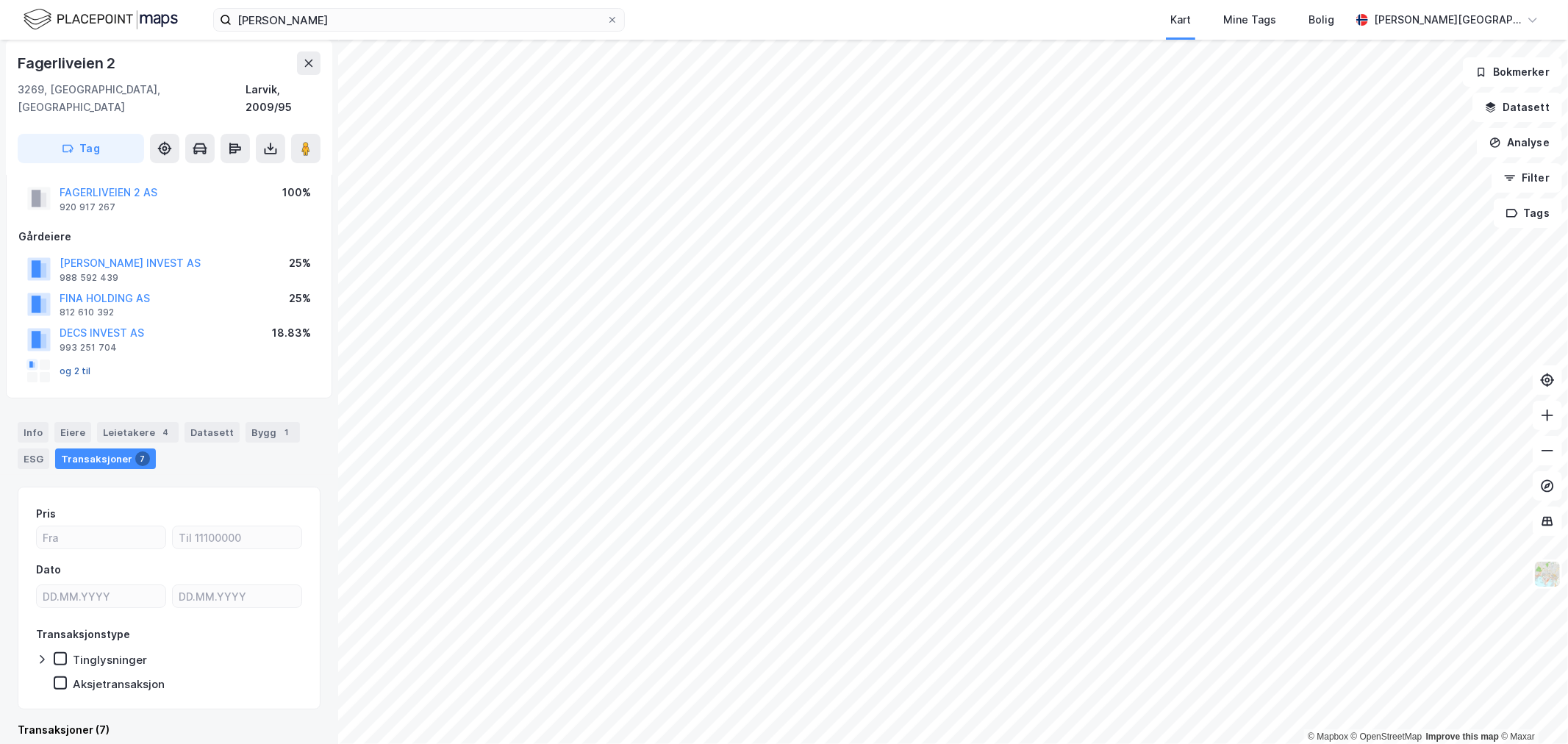
click at [0, 0] on button "og 2 til" at bounding box center [0, 0] width 0 height 0
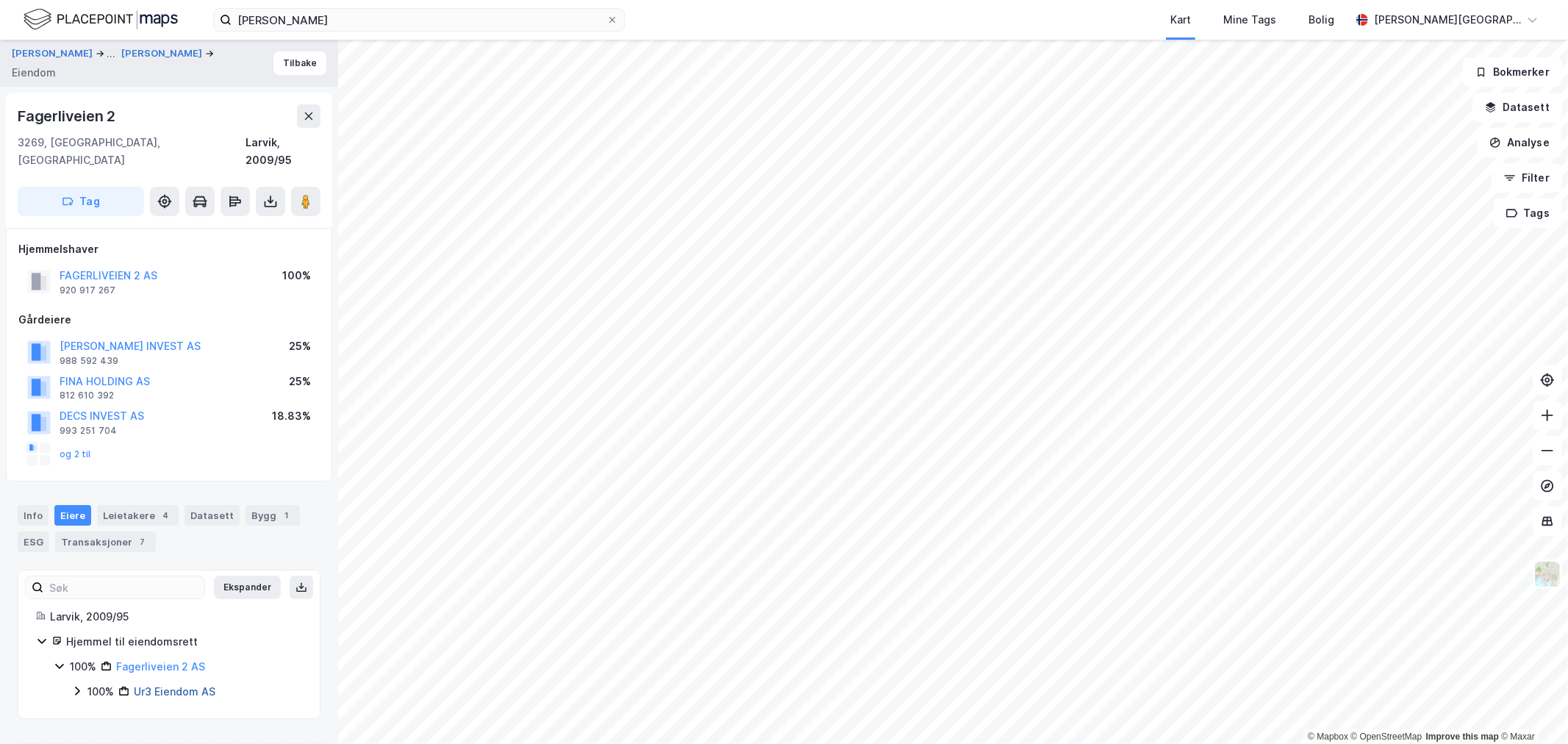
click at [155, 686] on link "Ur3 Eiendom AS" at bounding box center [175, 692] width 82 height 13
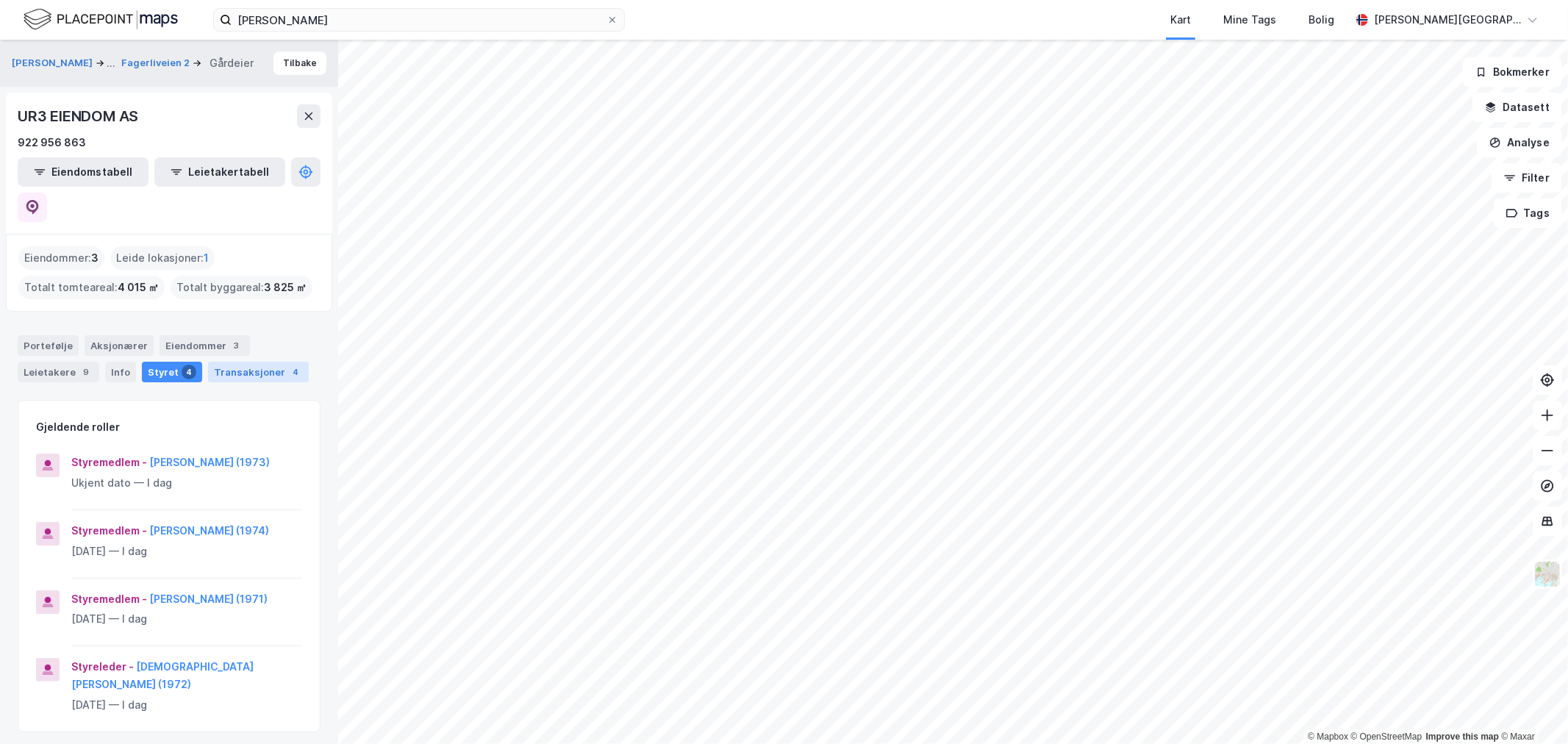
click at [275, 362] on div "Transaksjoner 4" at bounding box center [258, 372] width 101 height 21
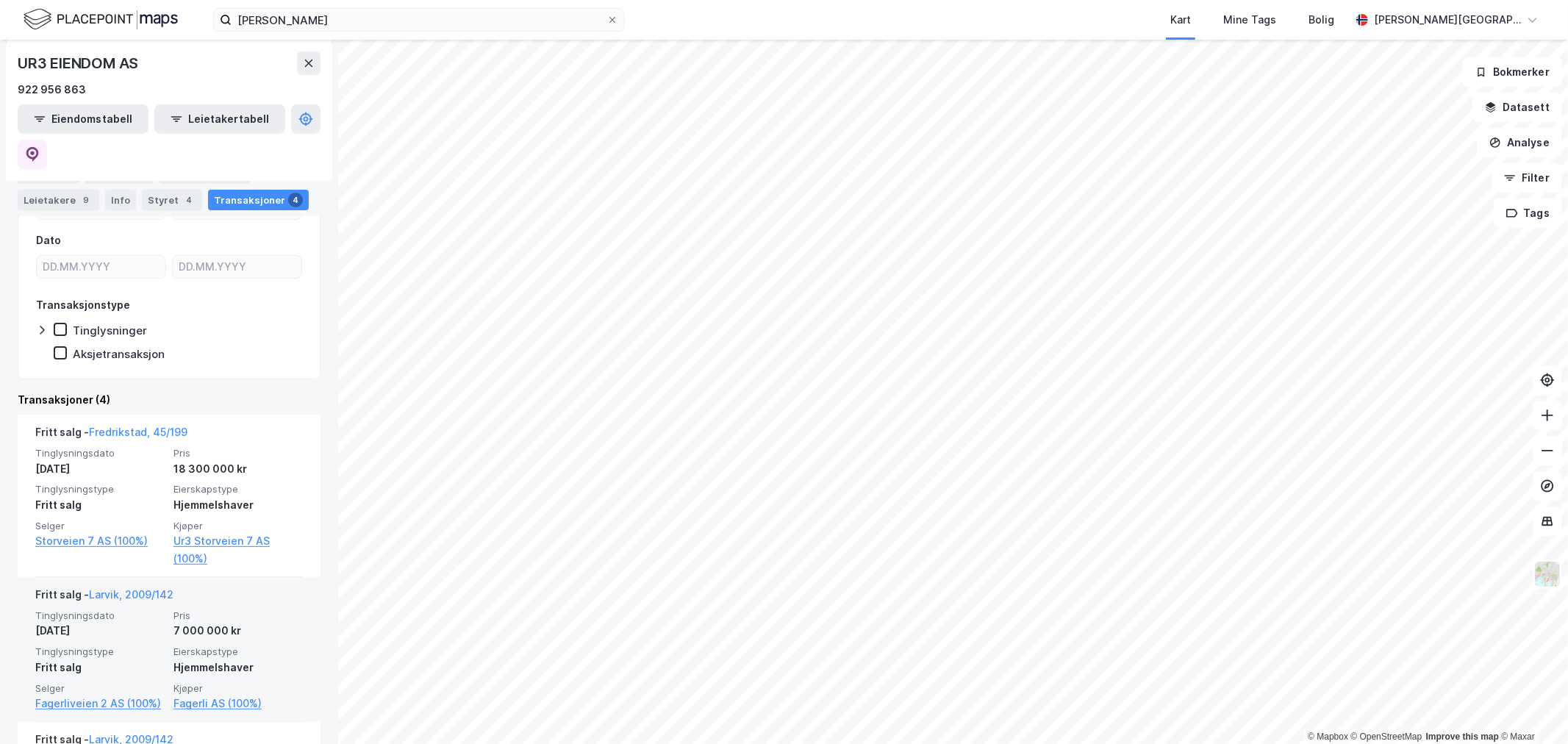
scroll to position [82, 0]
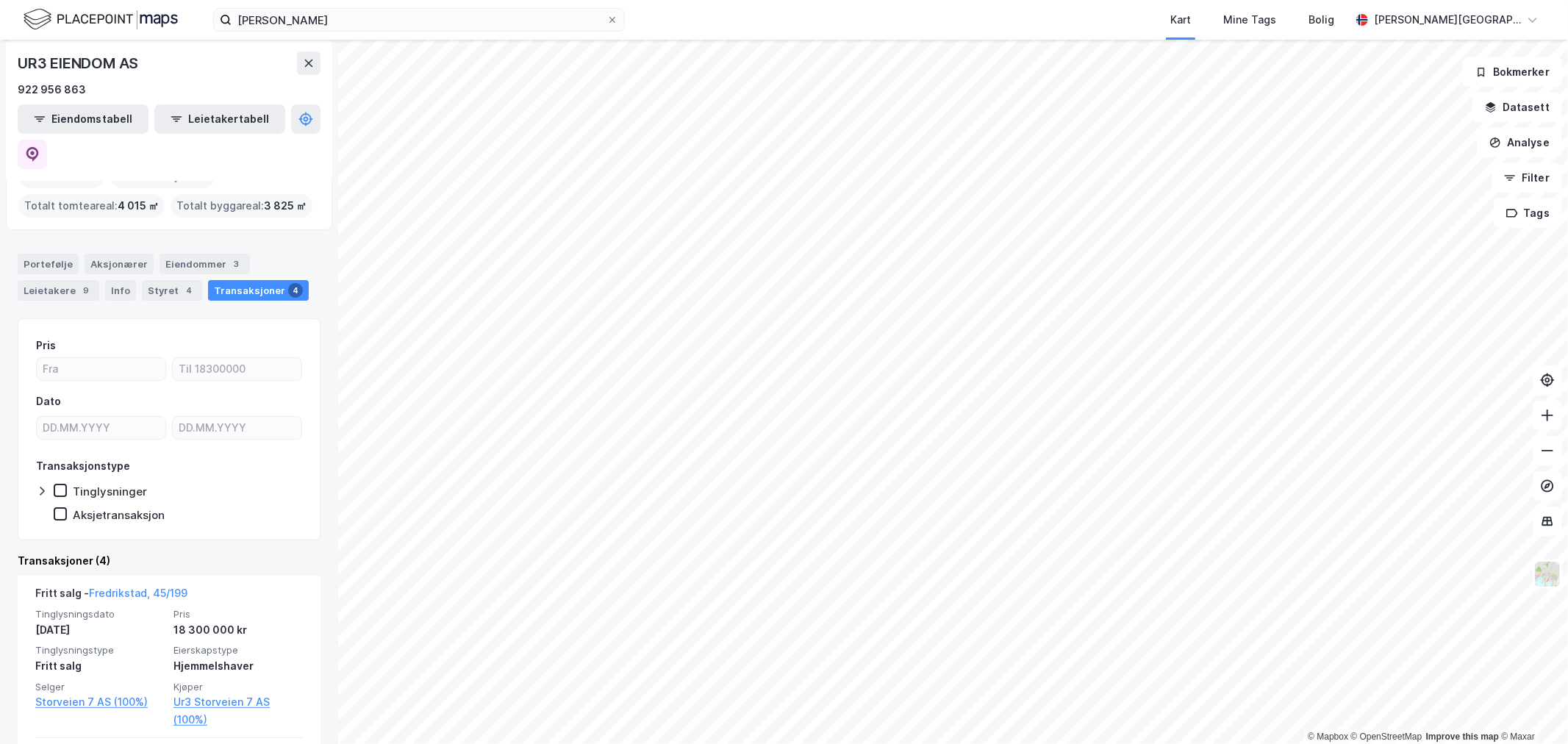
click at [200, 237] on div "Portefølje Aksjonærer Eiendommer 3 Leietakere 9 Info Styret 4 Transaksjoner 4" at bounding box center [168, 272] width 338 height 71
click at [181, 283] on div "4" at bounding box center [188, 290] width 15 height 15
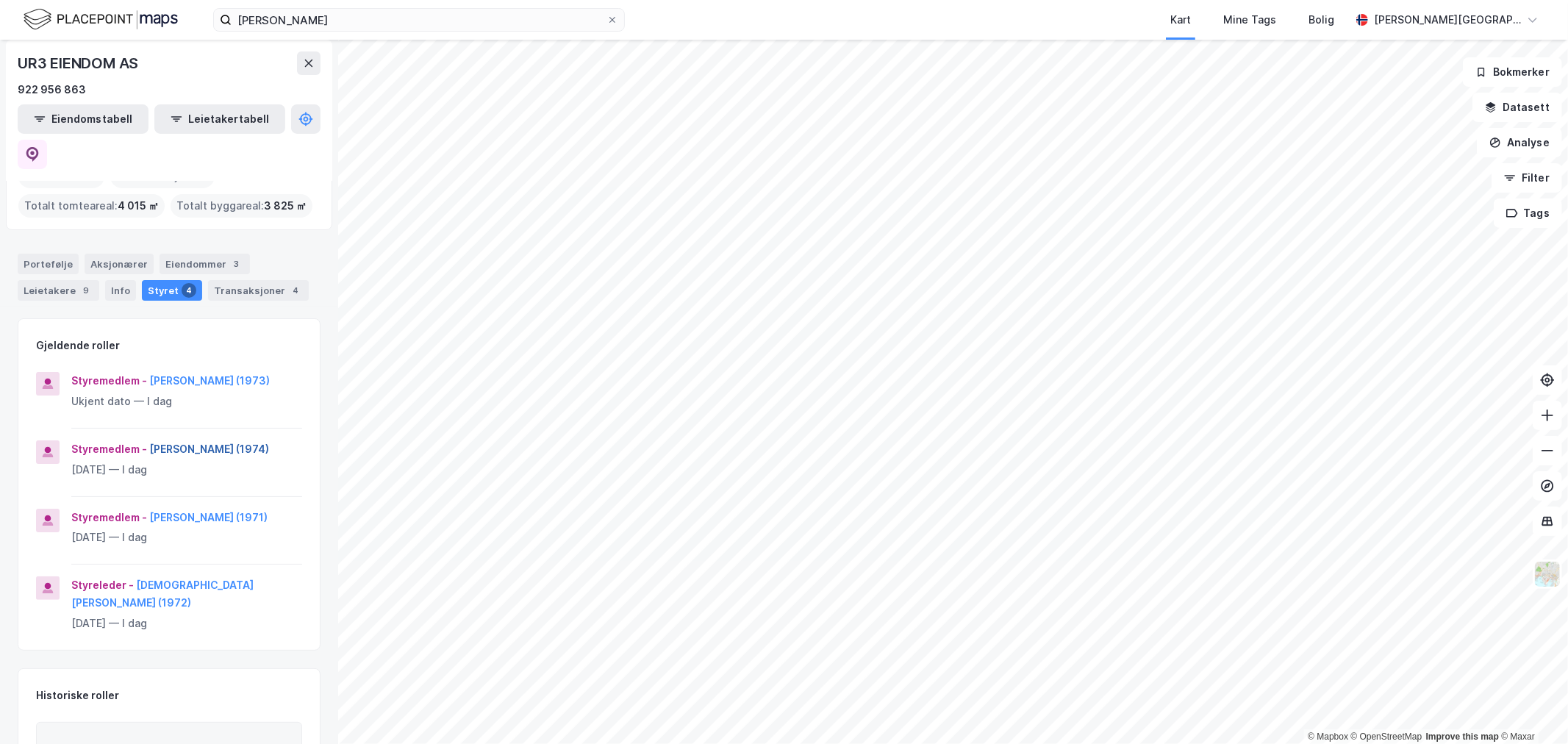
click at [0, 0] on button "[PERSON_NAME] (1974)" at bounding box center [0, 0] width 0 height 0
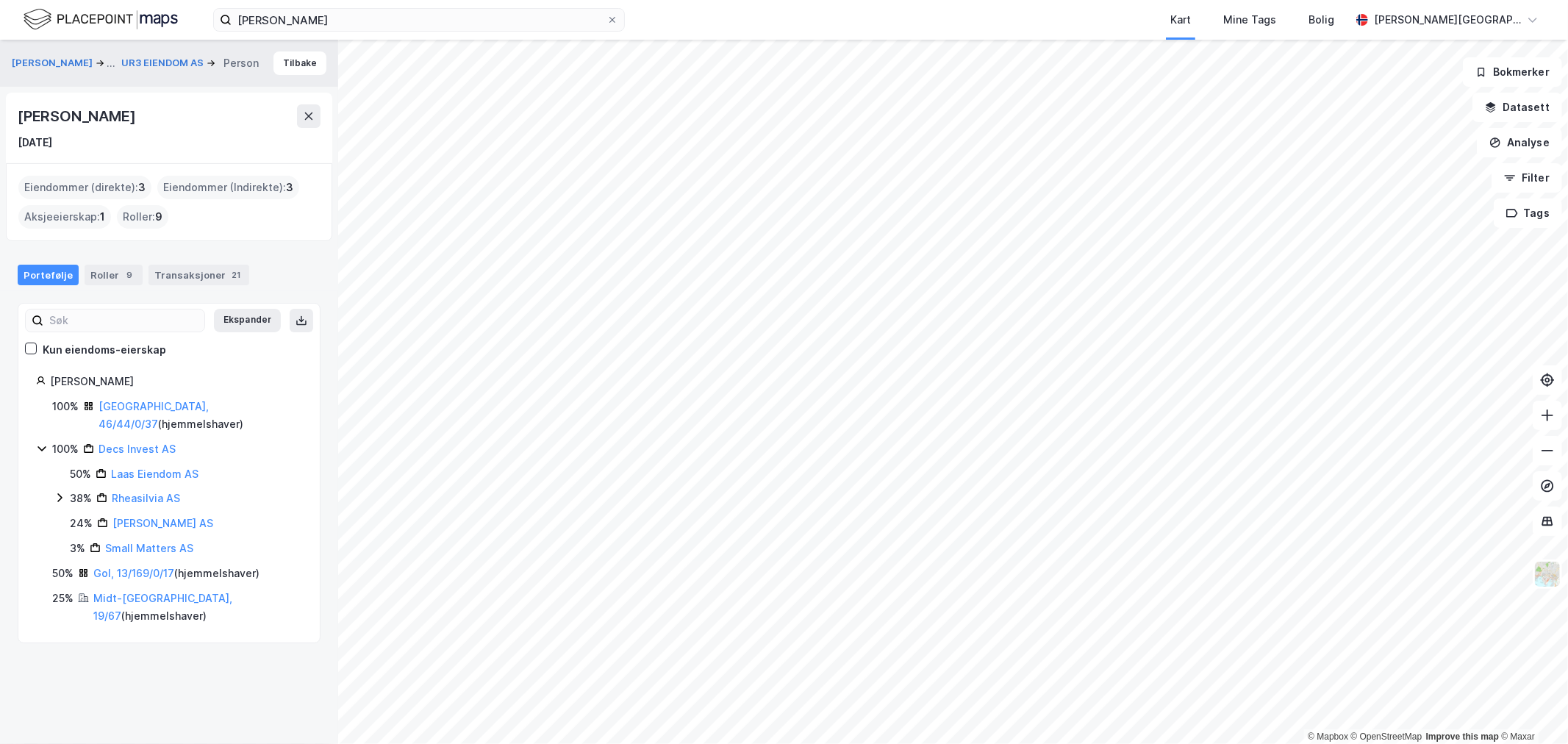
click at [67, 105] on div "[PERSON_NAME]" at bounding box center [78, 115] width 120 height 23
click at [64, 118] on div "[PERSON_NAME]" at bounding box center [78, 115] width 120 height 23
click at [74, 54] on button "[PERSON_NAME]" at bounding box center [53, 63] width 83 height 18
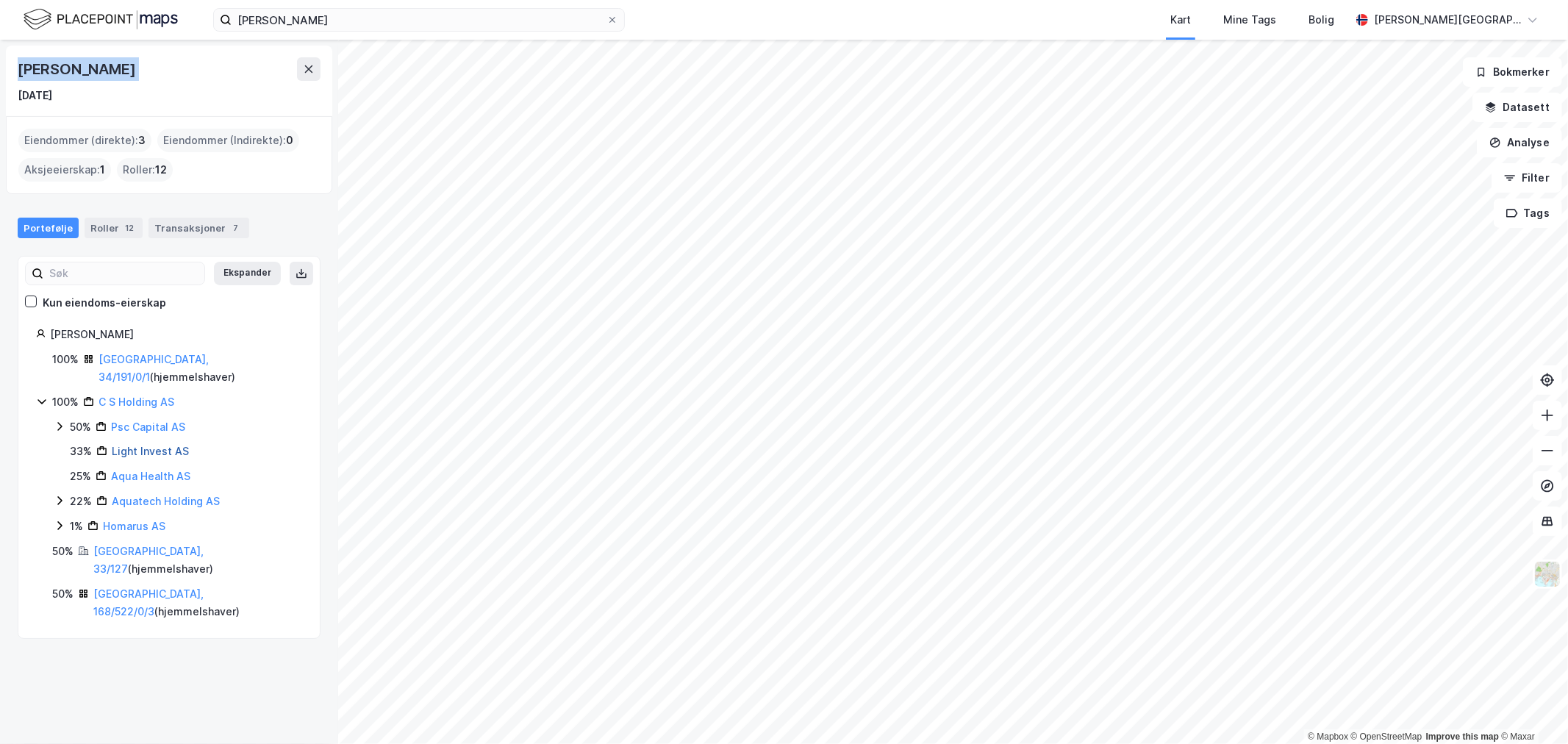
click at [140, 445] on link "Light Invest AS" at bounding box center [150, 451] width 77 height 13
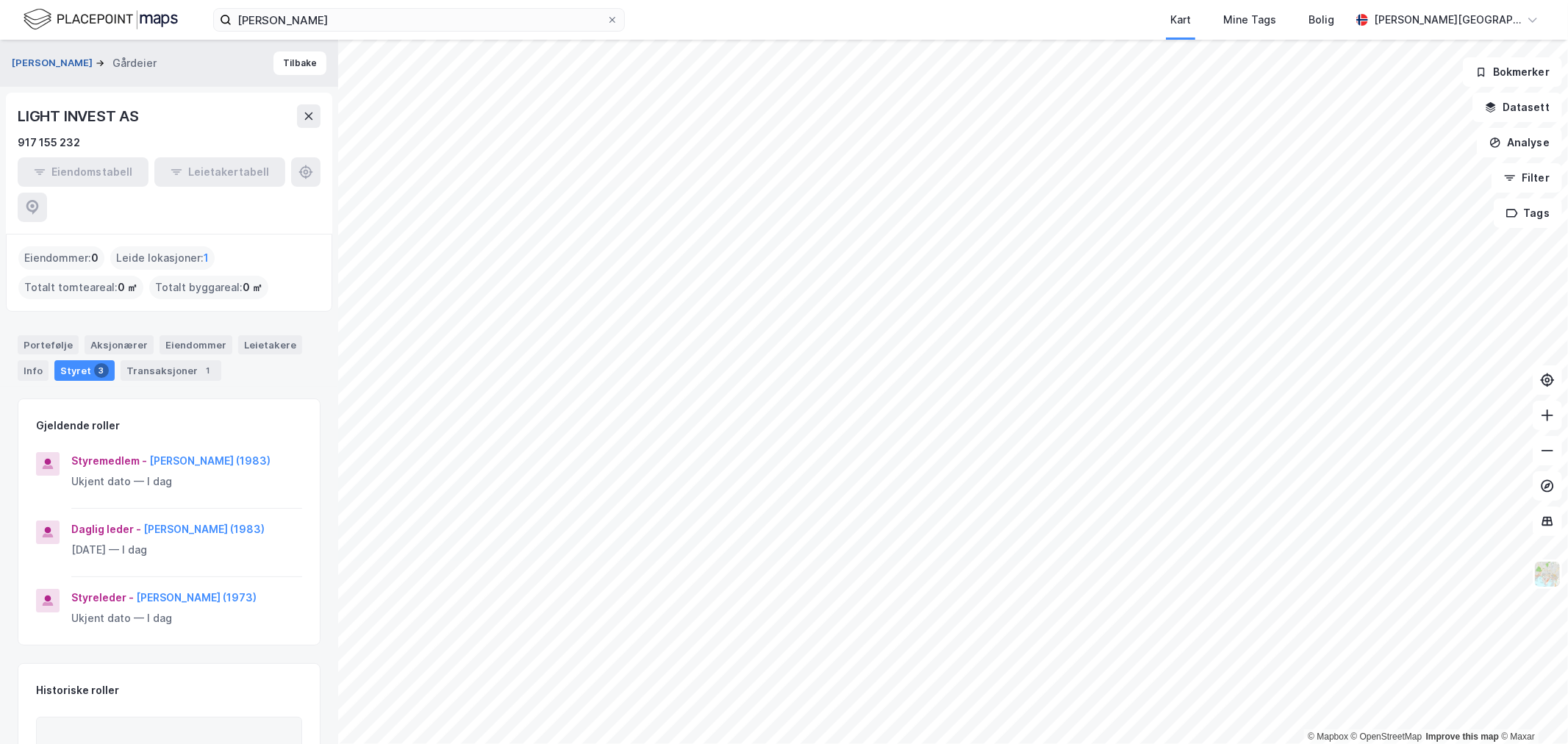
click at [90, 57] on button "[PERSON_NAME]" at bounding box center [53, 63] width 83 height 15
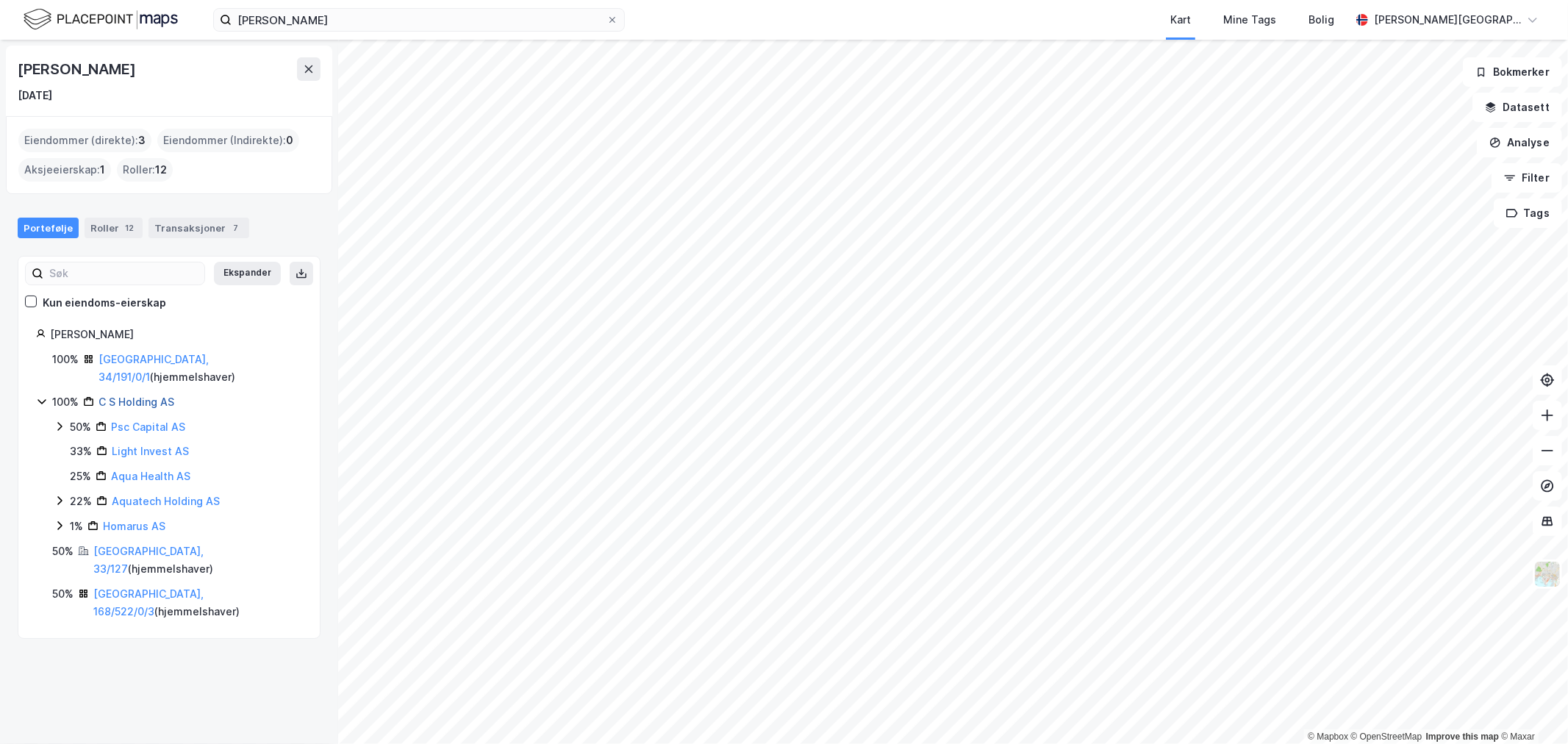
click at [134, 396] on link "C S Holding AS" at bounding box center [137, 402] width 76 height 13
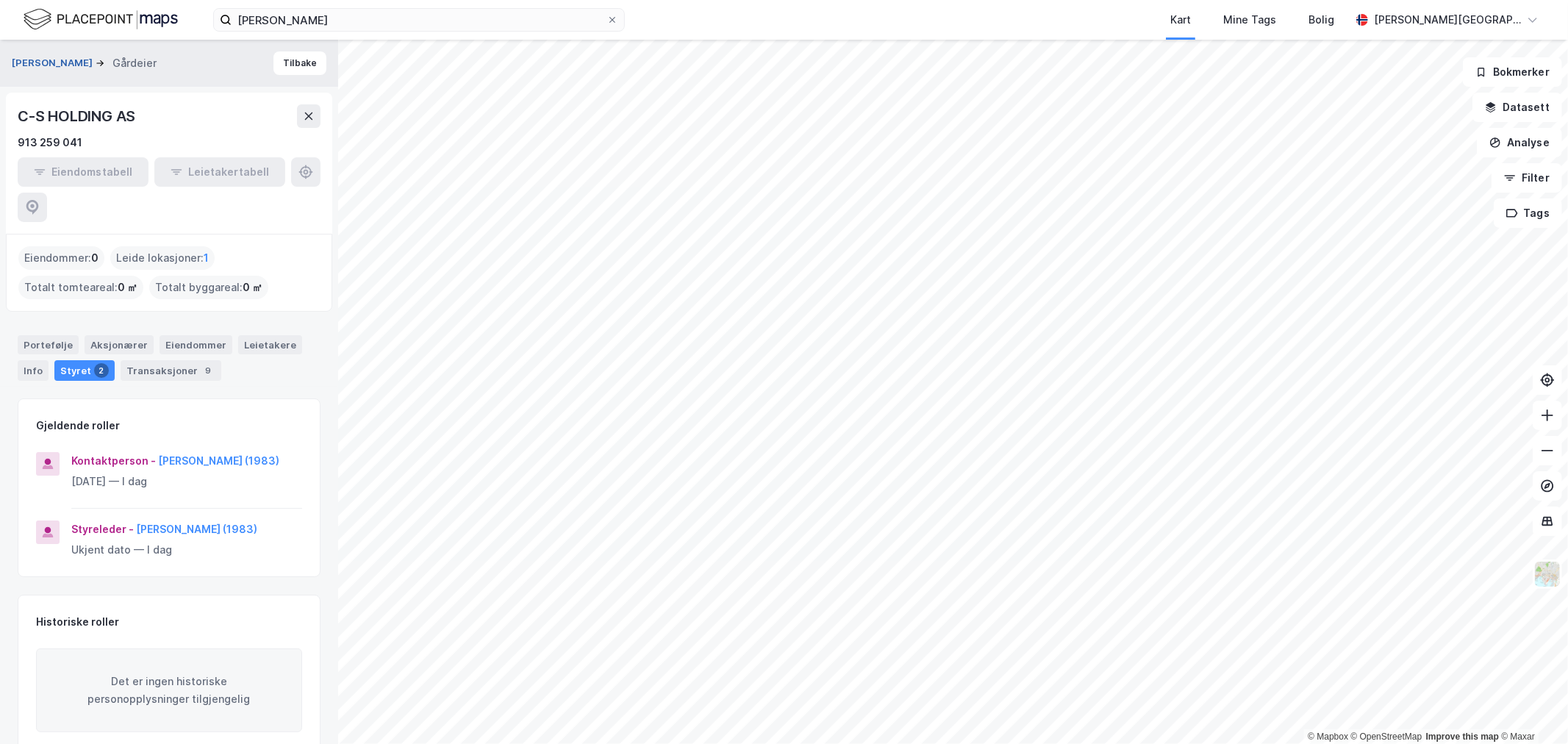
click at [92, 61] on button "[PERSON_NAME]" at bounding box center [53, 63] width 83 height 15
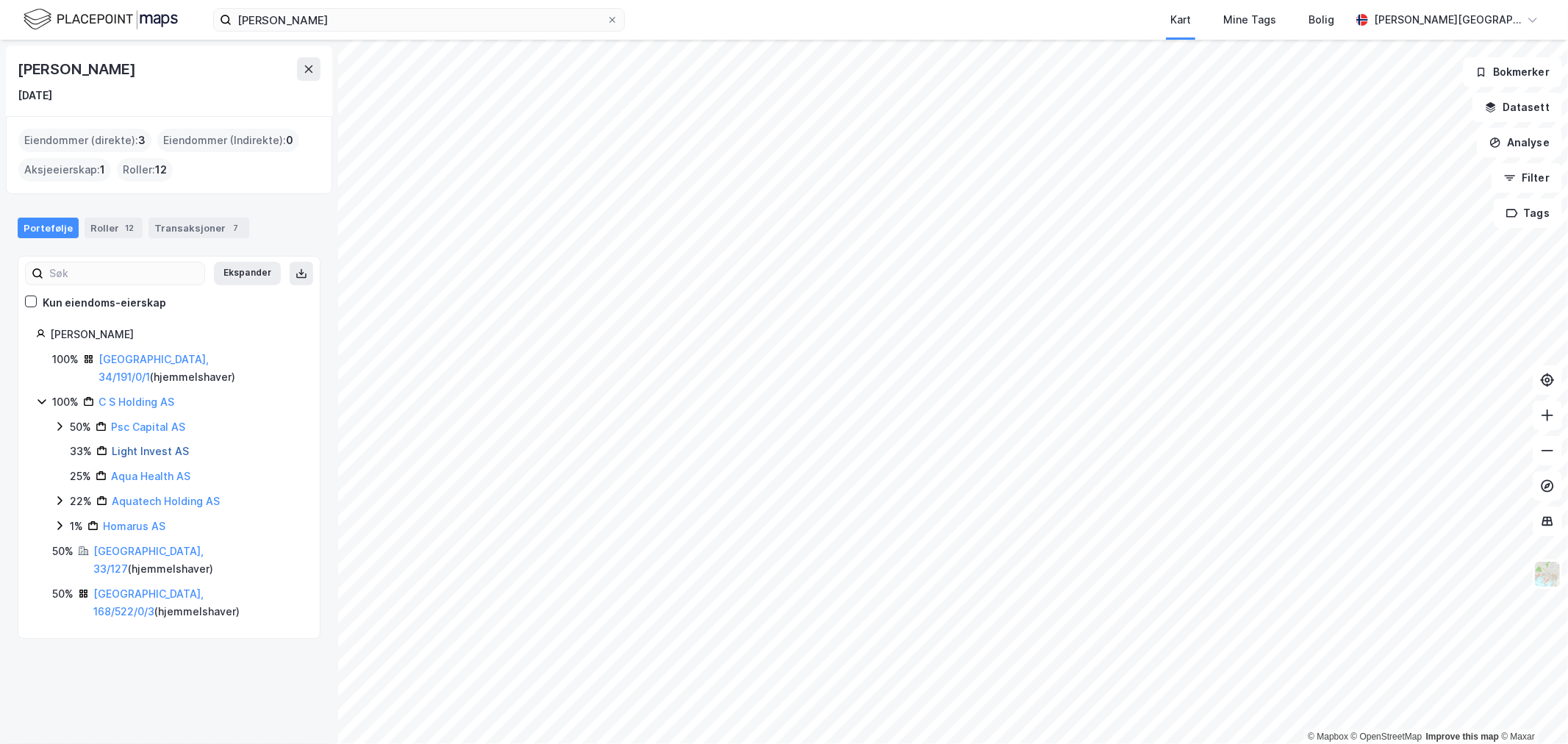
click at [118, 445] on link "Light Invest AS" at bounding box center [150, 451] width 77 height 13
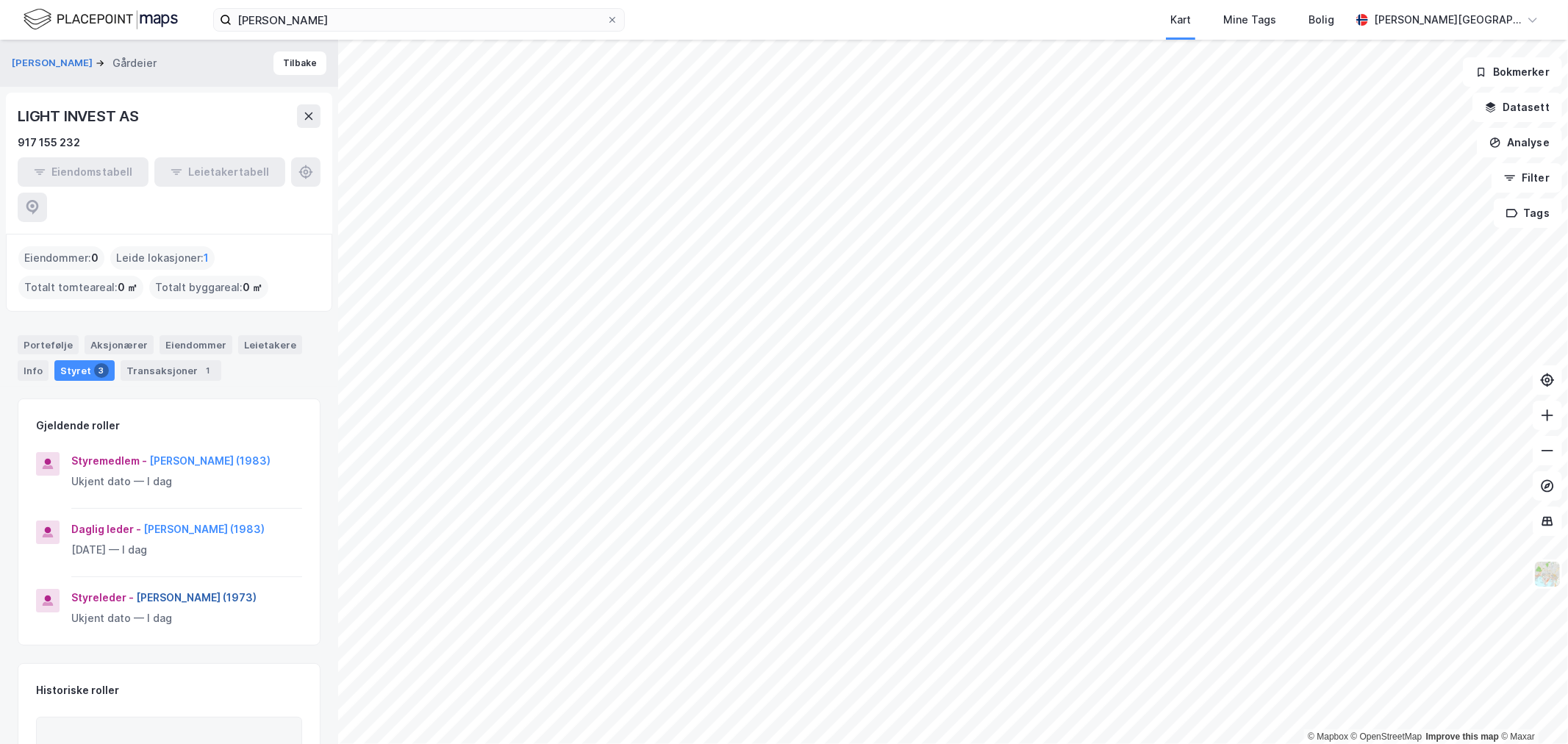
click at [0, 0] on button "[PERSON_NAME] (1973)" at bounding box center [0, 0] width 0 height 0
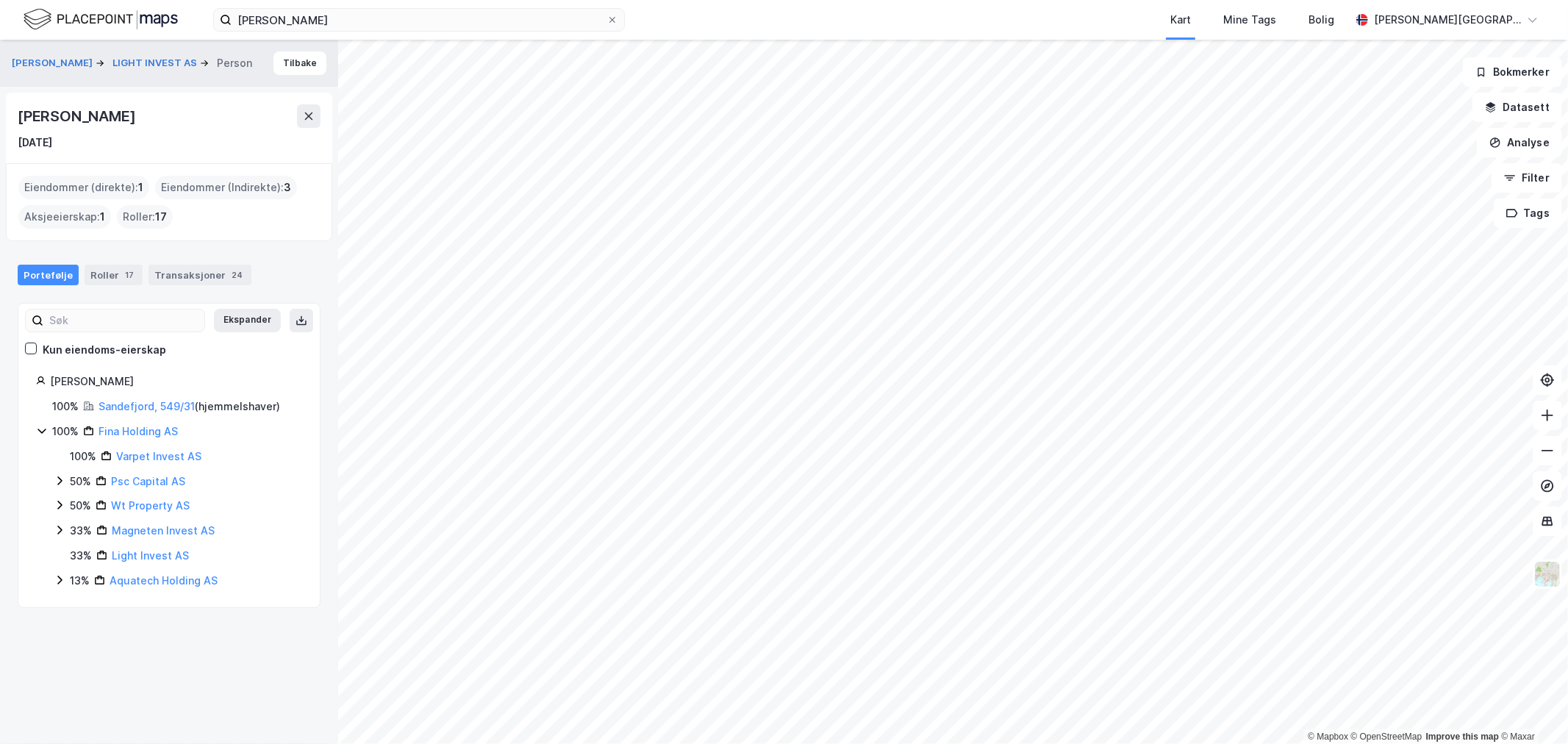
click at [58, 480] on icon at bounding box center [59, 481] width 12 height 12
click at [58, 503] on icon at bounding box center [59, 506] width 4 height 9
click at [58, 504] on icon at bounding box center [59, 506] width 12 height 12
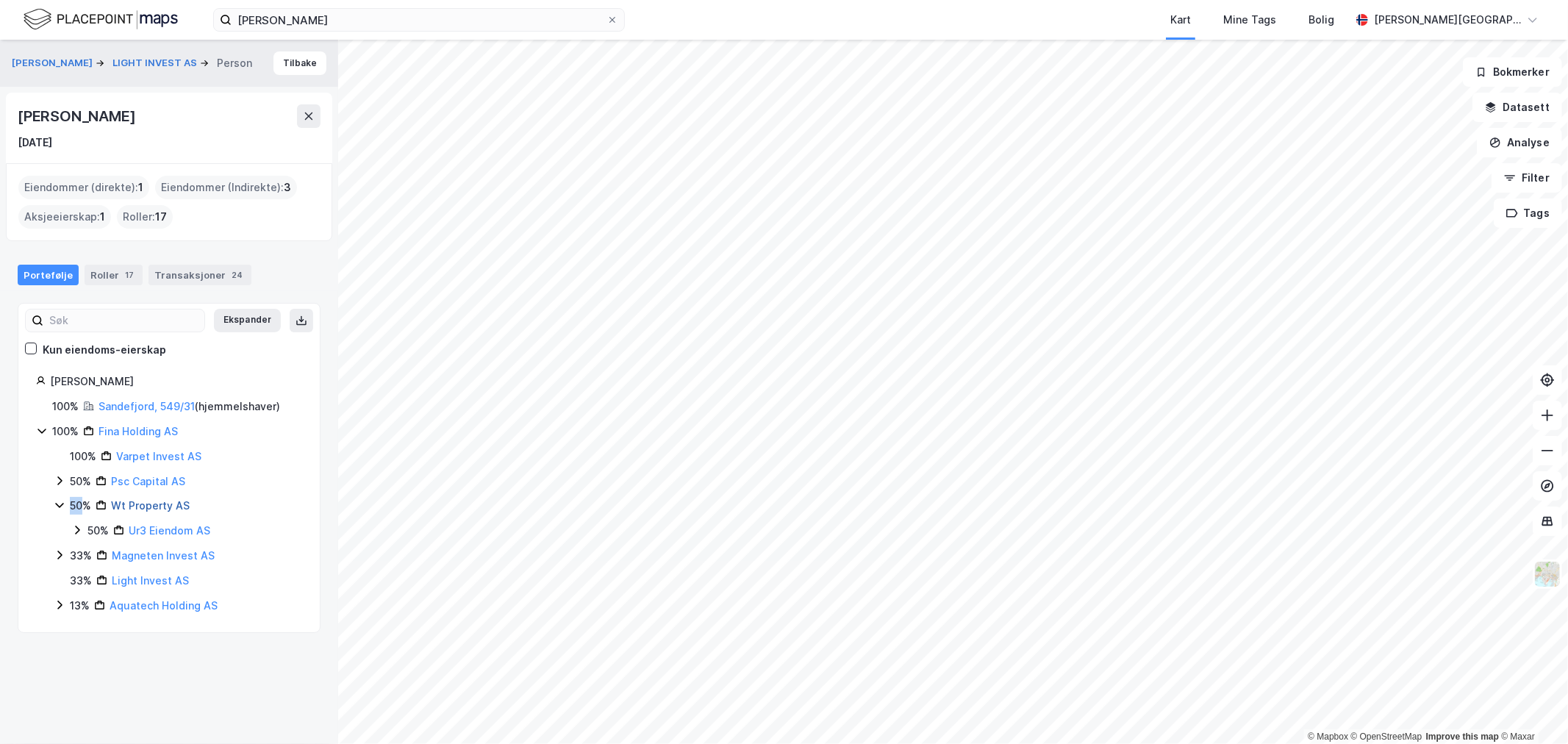
click at [144, 510] on link "Wt Property AS" at bounding box center [150, 506] width 79 height 13
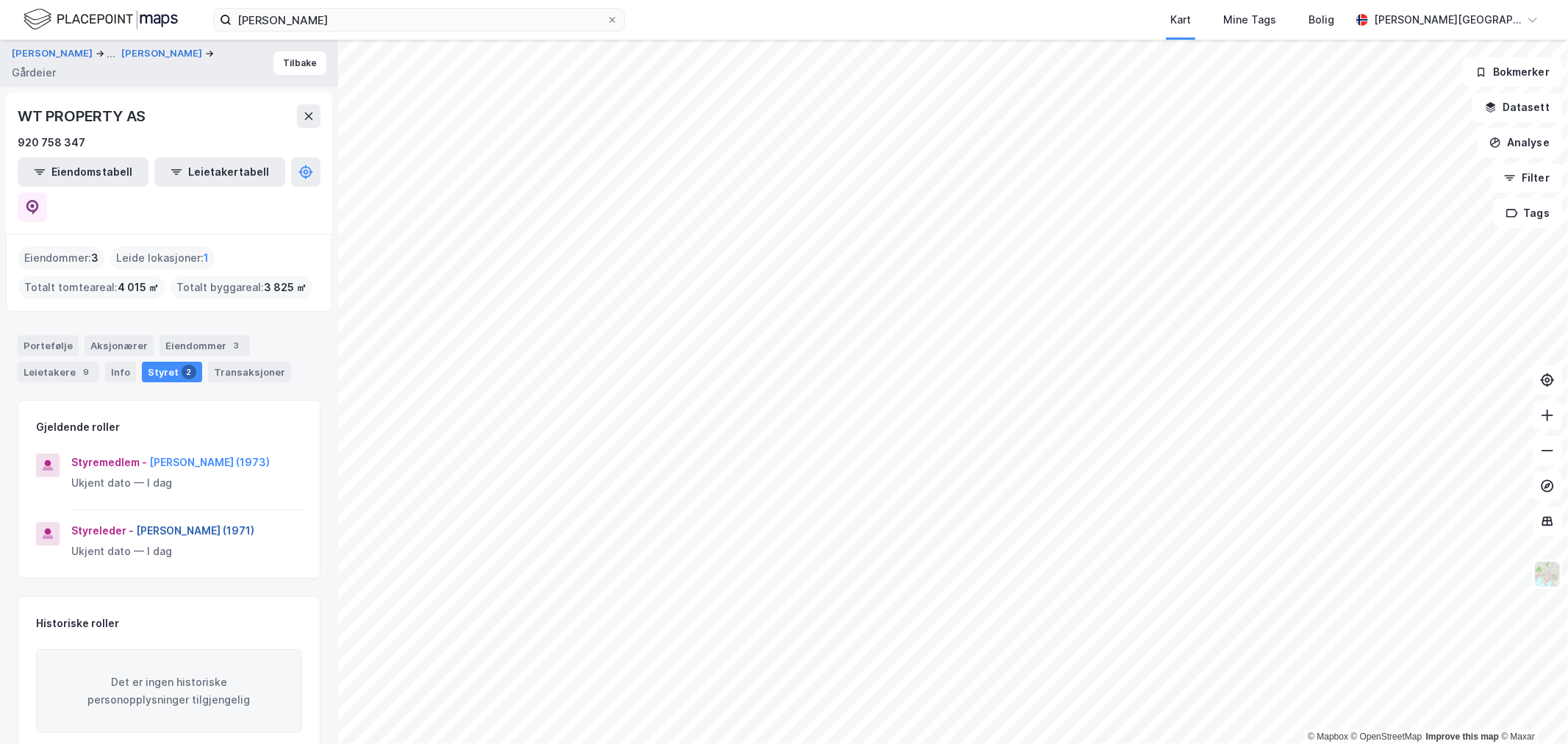
click at [0, 0] on button "[PERSON_NAME] (1971)" at bounding box center [0, 0] width 0 height 0
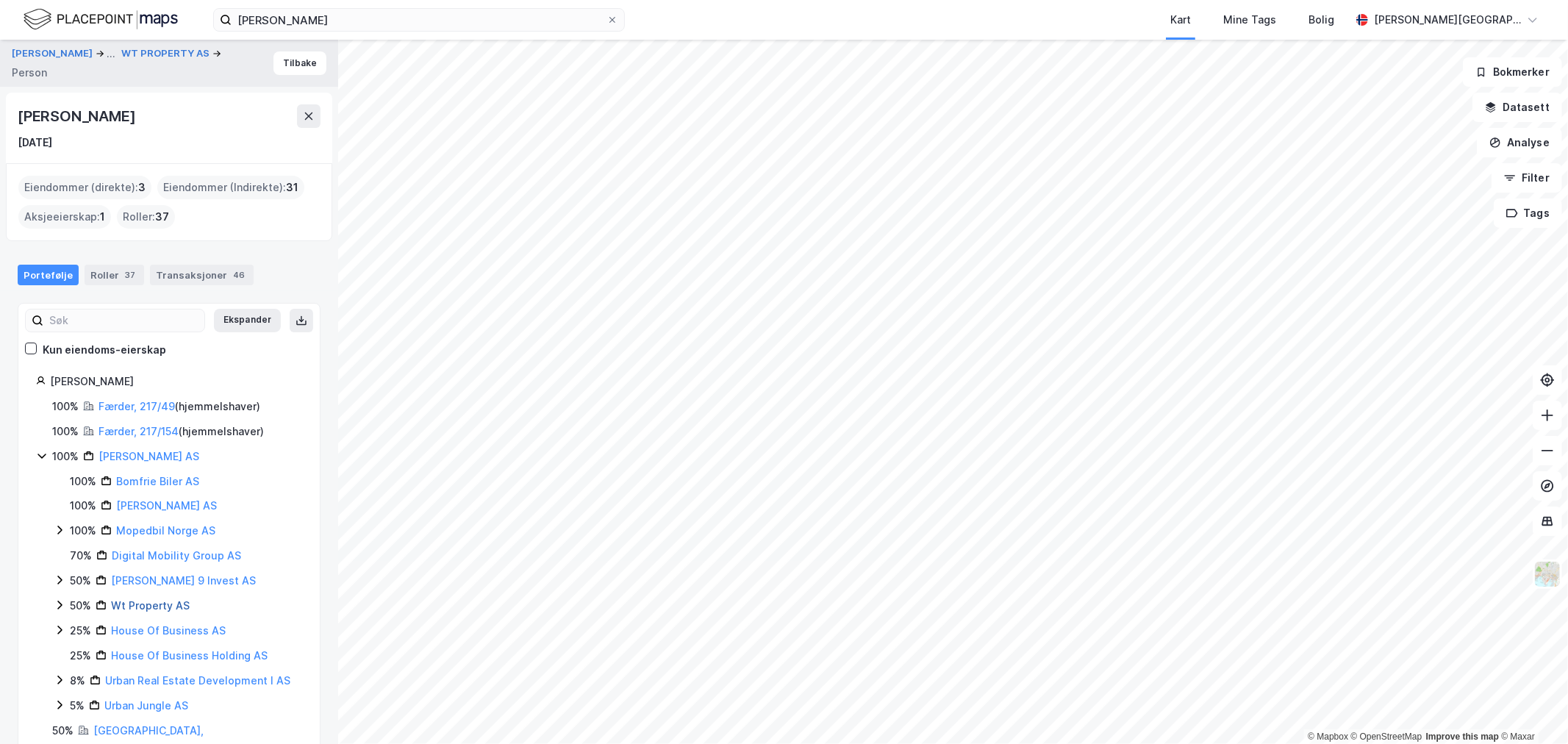
click at [162, 606] on link "Wt Property AS" at bounding box center [150, 606] width 79 height 13
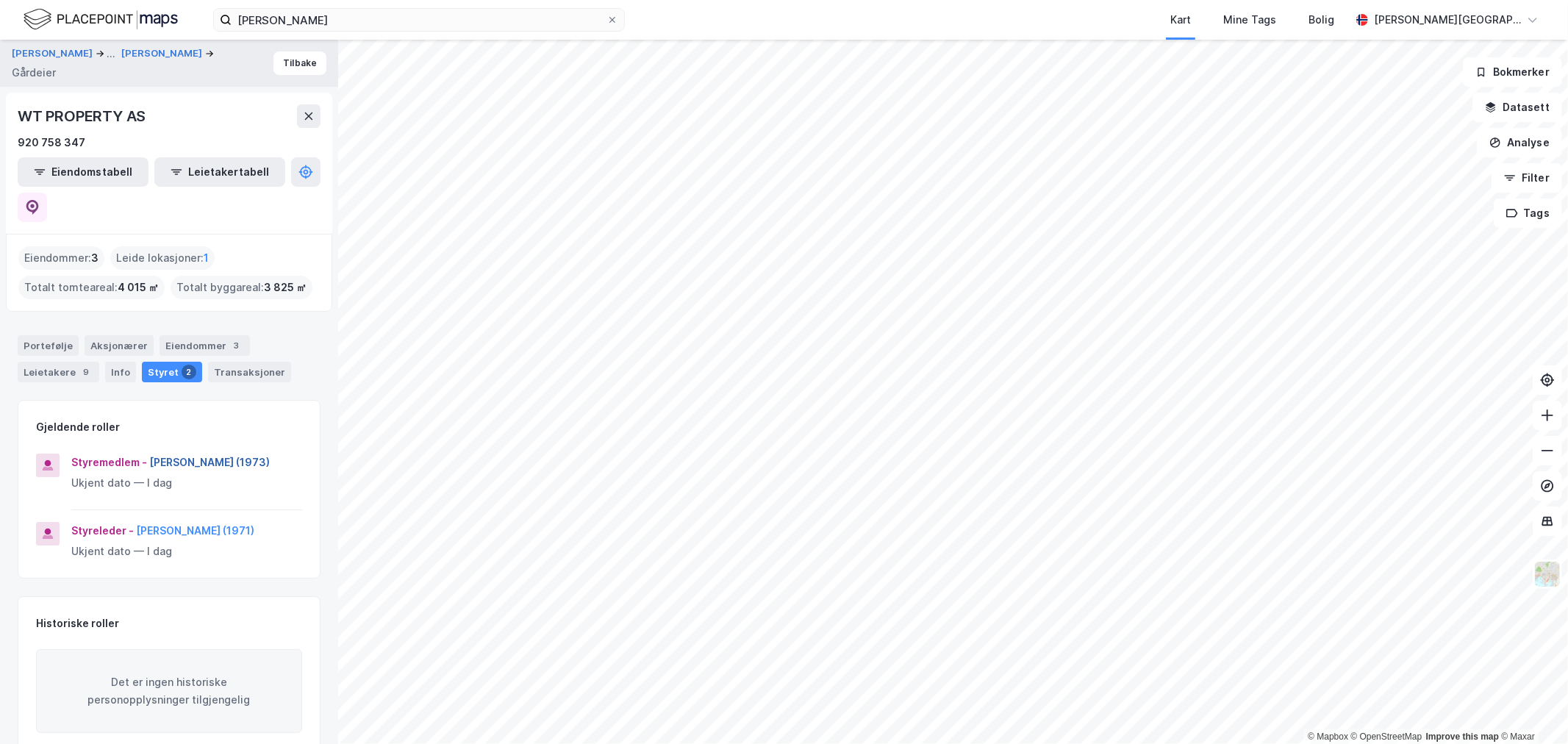
click at [0, 0] on button "[PERSON_NAME] (1973)" at bounding box center [0, 0] width 0 height 0
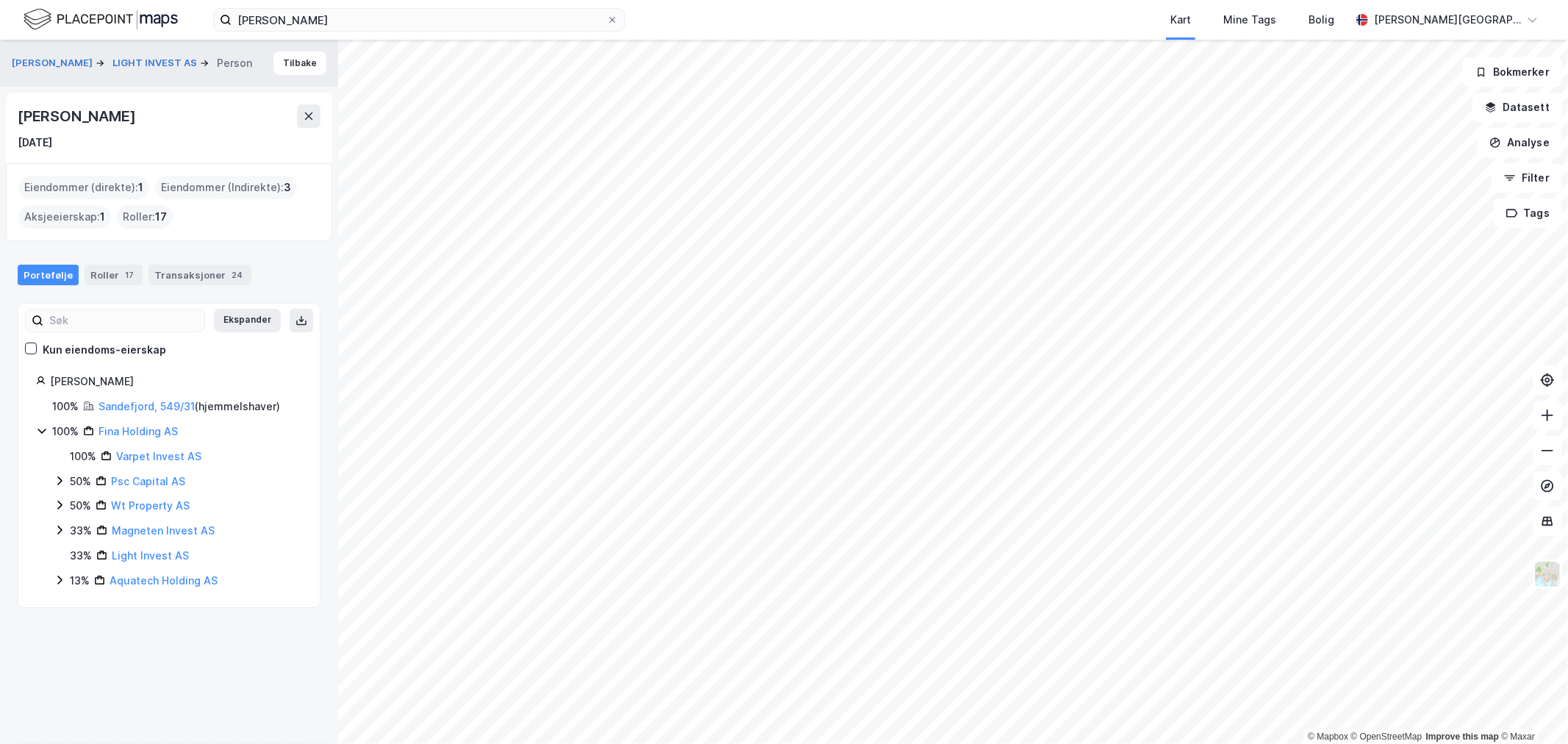
click at [89, 114] on div "[PERSON_NAME]" at bounding box center [78, 115] width 120 height 23
click at [76, 13] on img at bounding box center [101, 20] width 155 height 26
